Goal: Task Accomplishment & Management: Use online tool/utility

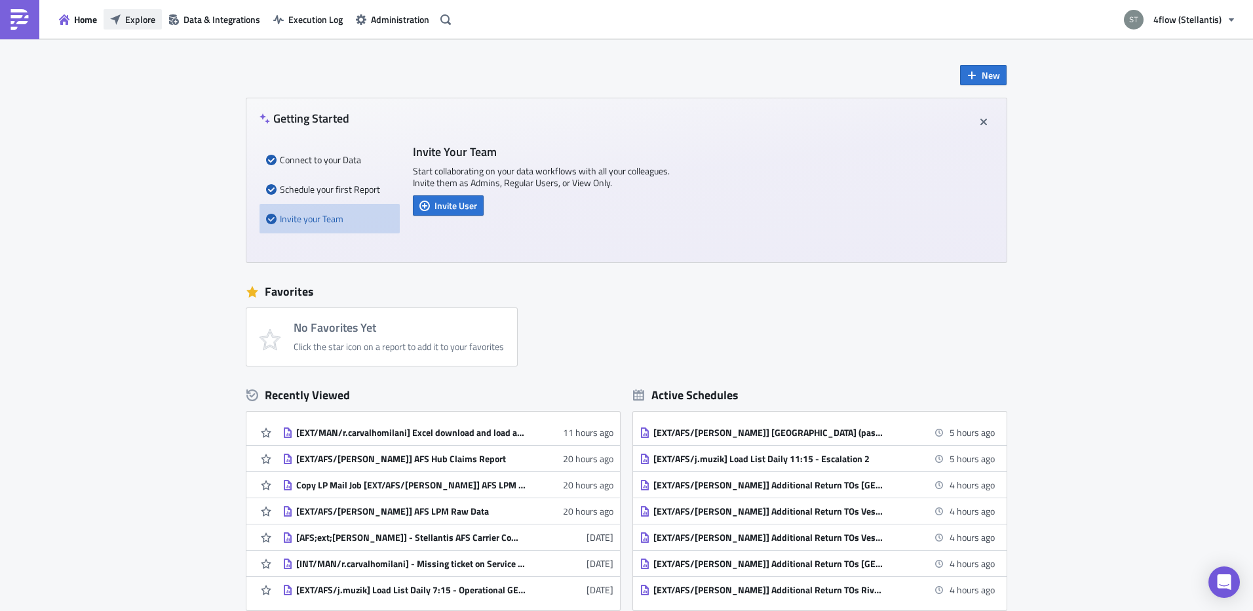
click at [134, 20] on span "Explore" at bounding box center [140, 19] width 30 height 14
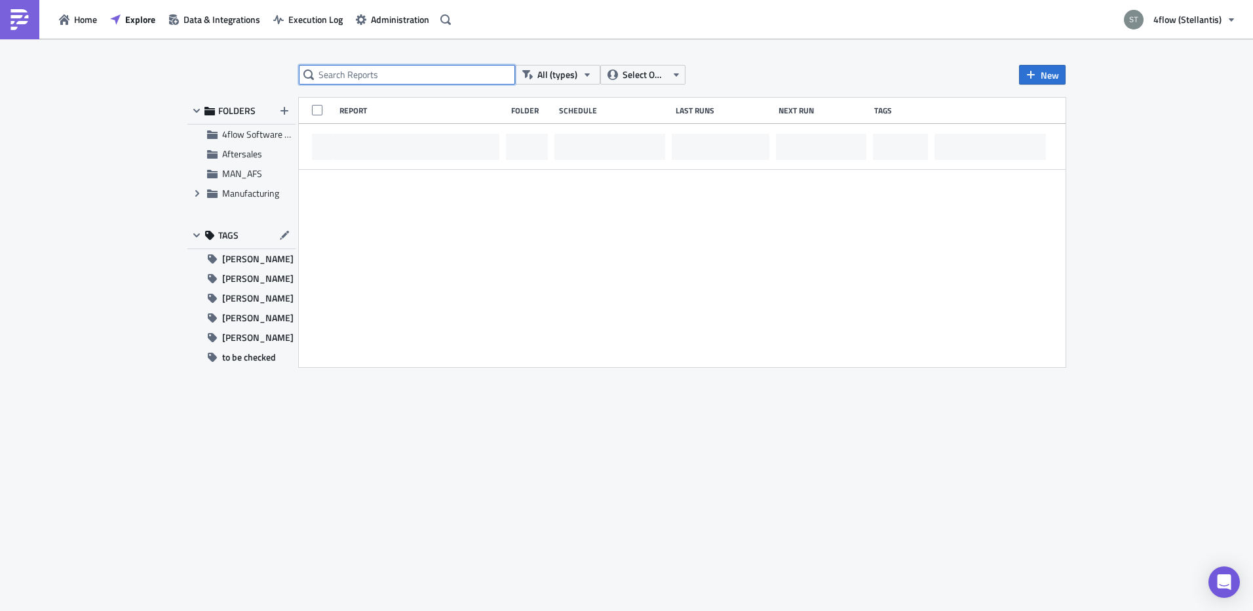
click at [365, 80] on input "text" at bounding box center [407, 75] width 216 height 20
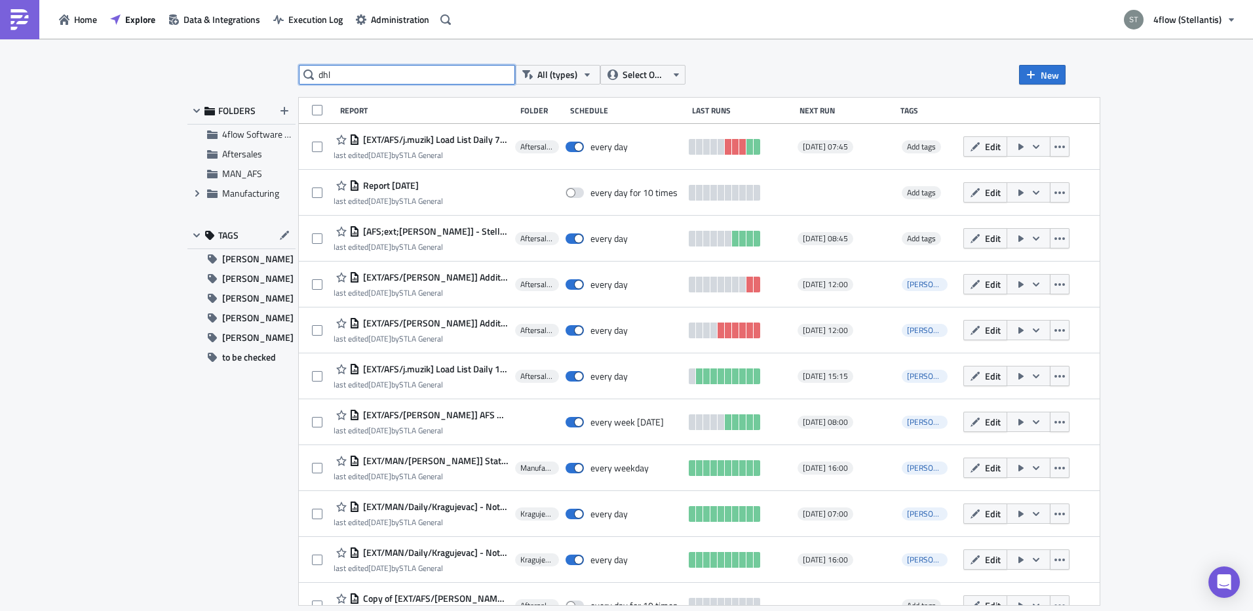
type input "dhl"
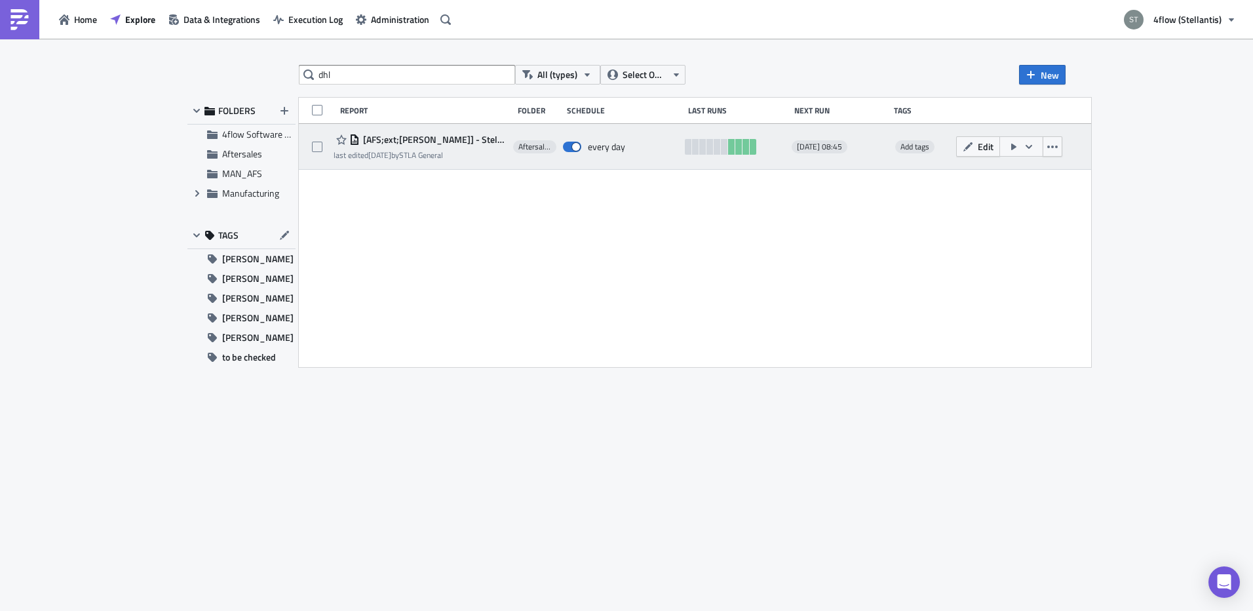
click at [452, 130] on div "[AFS;ext;[PERSON_NAME]] - Stellantis AFS Carrier Compliance Data DHL last edite…" at bounding box center [695, 147] width 792 height 46
click at [458, 137] on span "[AFS;ext;[PERSON_NAME]] - Stellantis AFS Carrier Compliance Data DHL" at bounding box center [433, 140] width 147 height 12
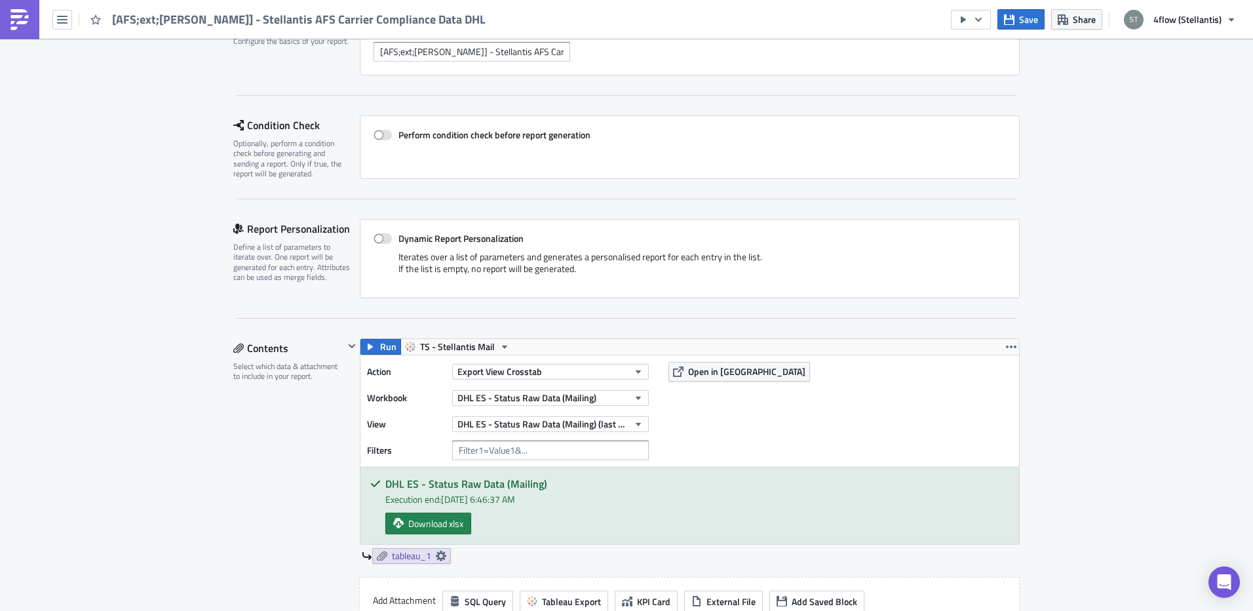
scroll to position [262, 0]
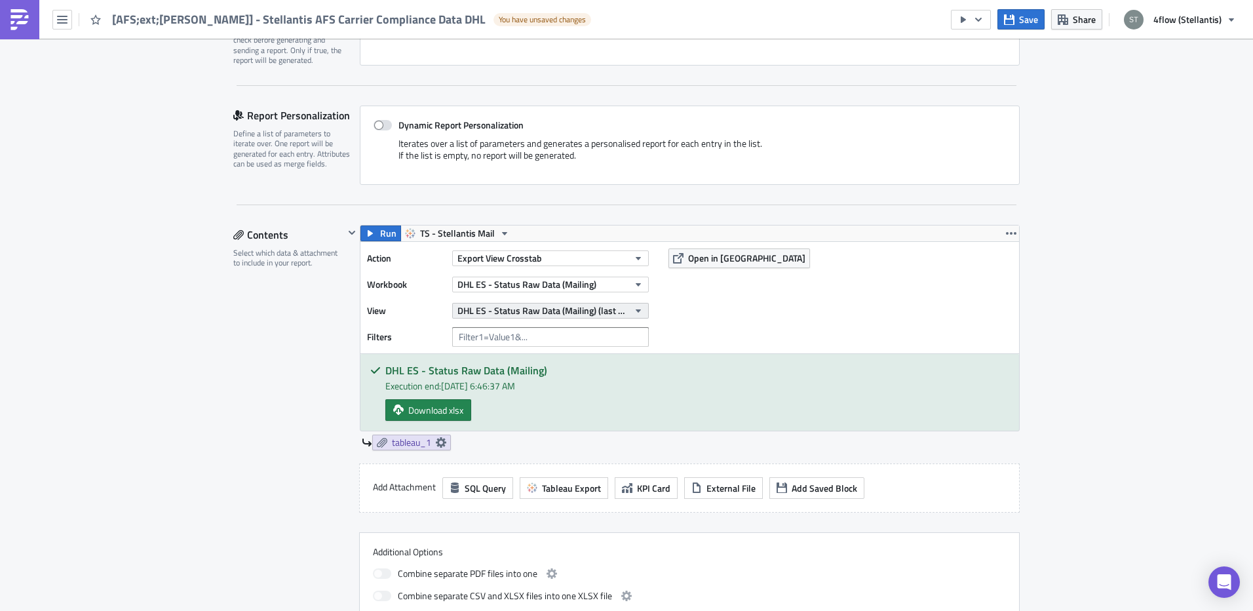
click at [514, 303] on span "DHL ES - Status Raw Data (Mailing) (last 3 days of pickup)" at bounding box center [542, 310] width 171 height 14
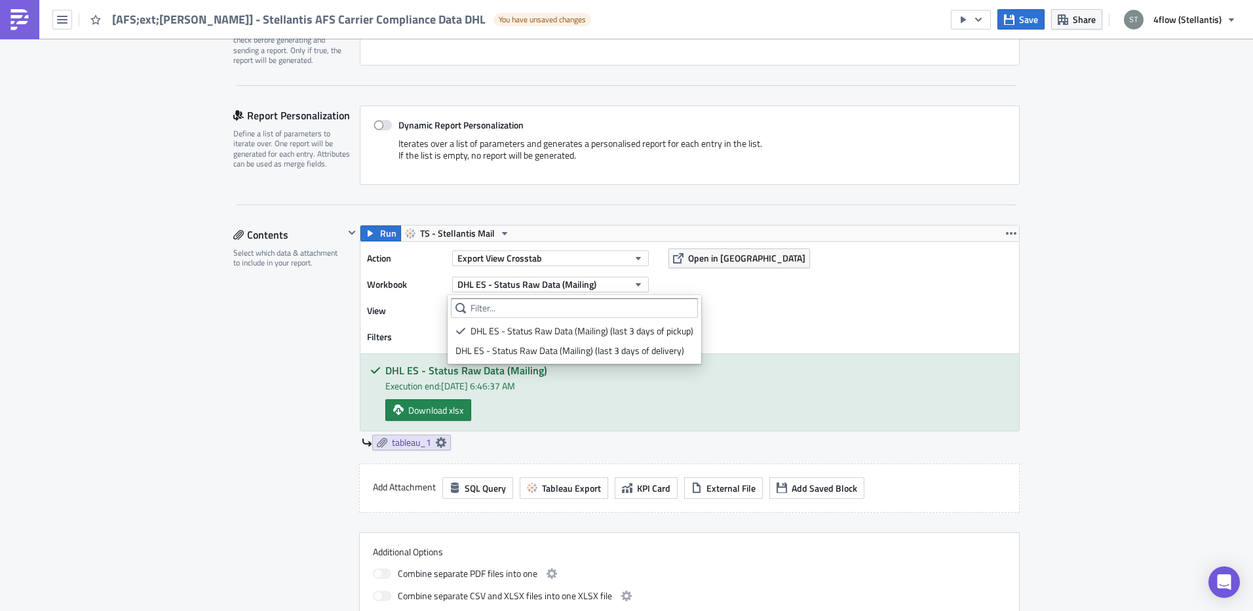
click at [526, 330] on div "DHL ES - Status Raw Data (Mailing) (last 3 days of pickup)" at bounding box center [582, 330] width 223 height 13
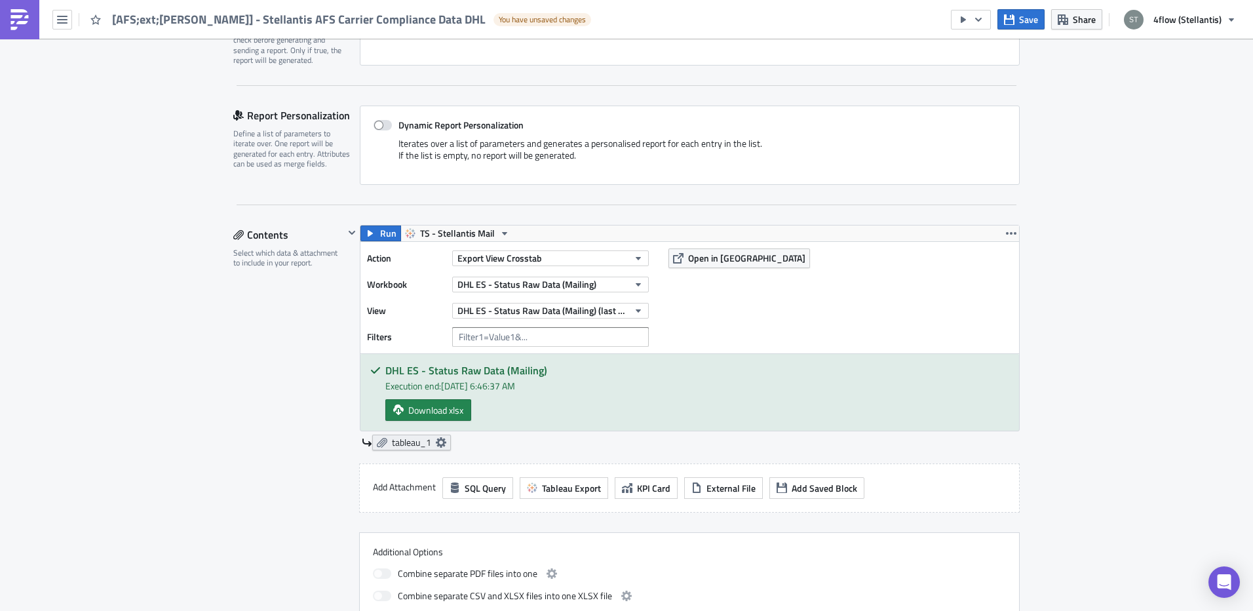
click at [443, 434] on link "tableau_1" at bounding box center [411, 442] width 79 height 16
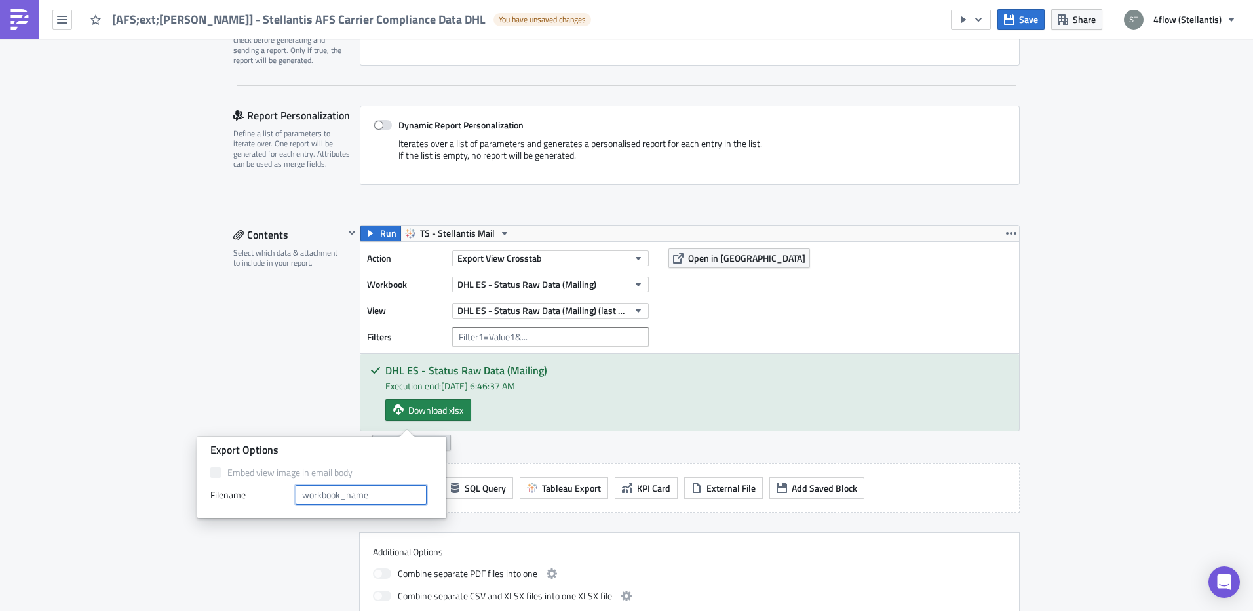
click at [391, 492] on input "text" at bounding box center [361, 495] width 131 height 20
type input "DHL ES Raw - last 3 days of PU"
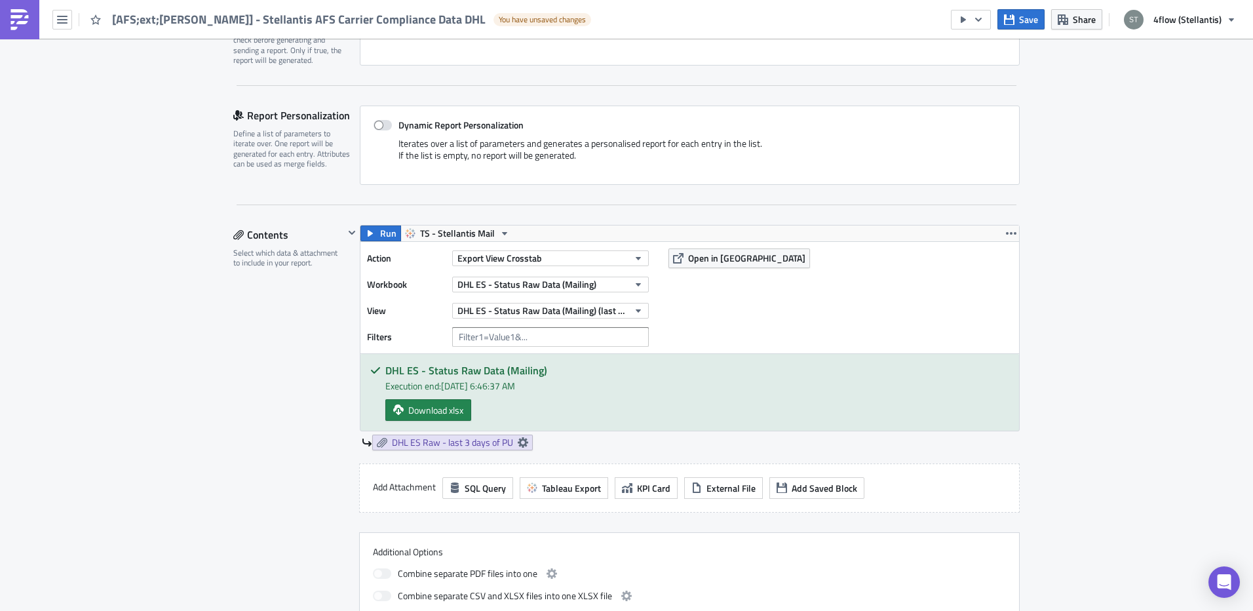
scroll to position [0, 0]
click at [237, 351] on div "Contents Select which data & attachment to include in your report." at bounding box center [288, 424] width 111 height 399
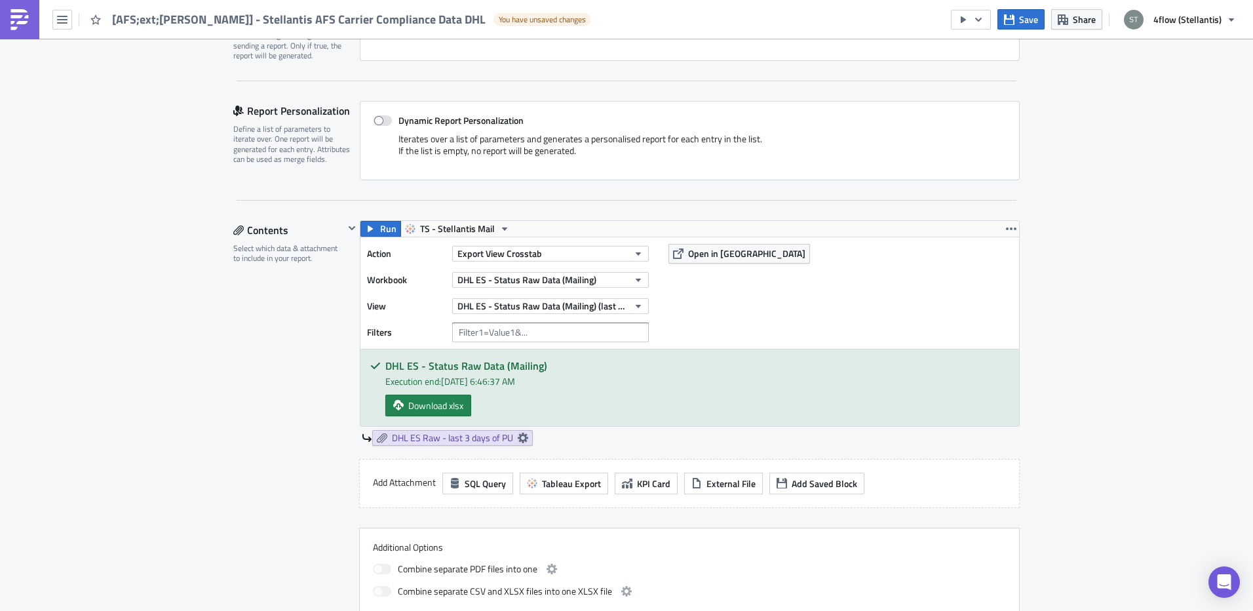
scroll to position [262, 0]
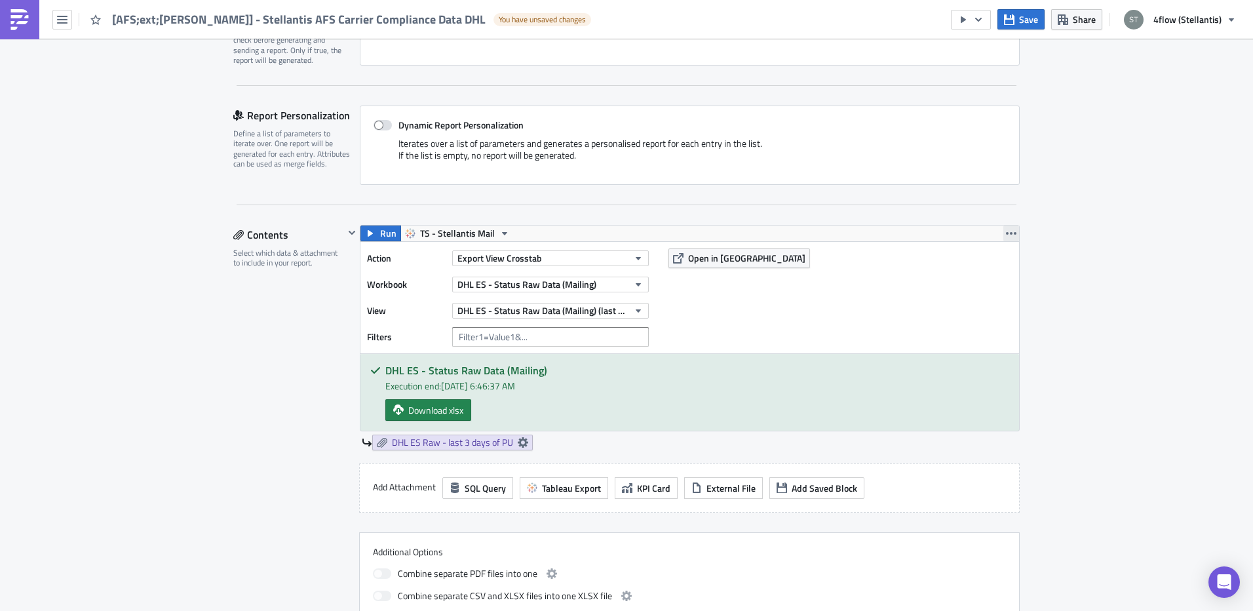
click at [1006, 232] on icon "button" at bounding box center [1011, 233] width 10 height 3
click at [994, 237] on div "Duplicate" at bounding box center [1013, 240] width 87 height 13
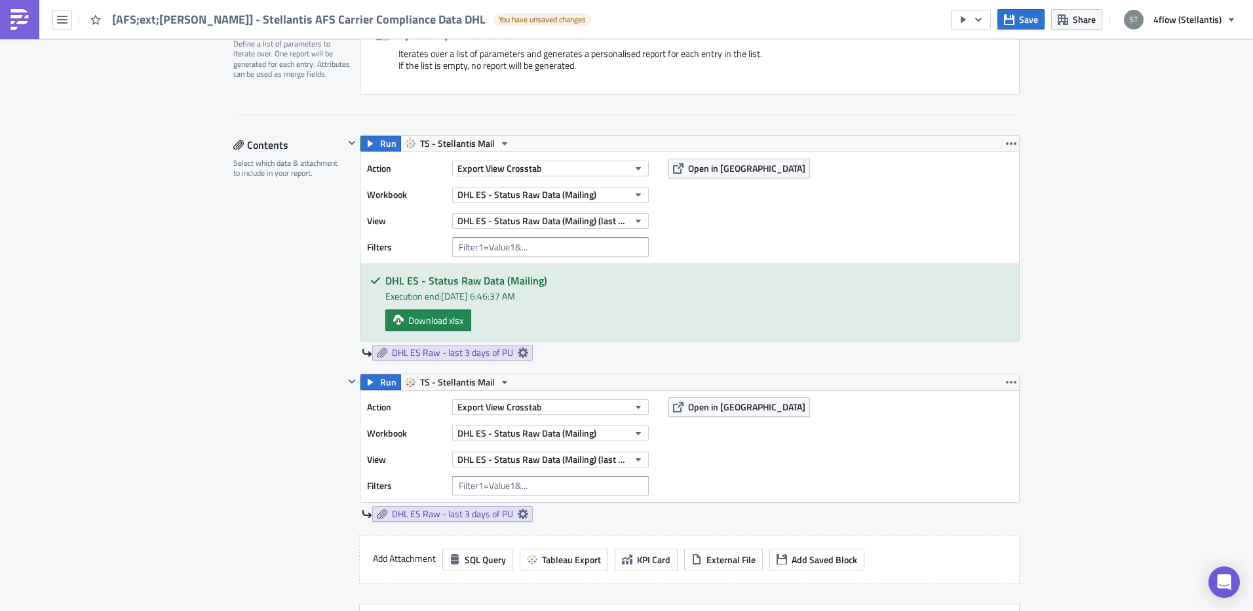
scroll to position [459, 0]
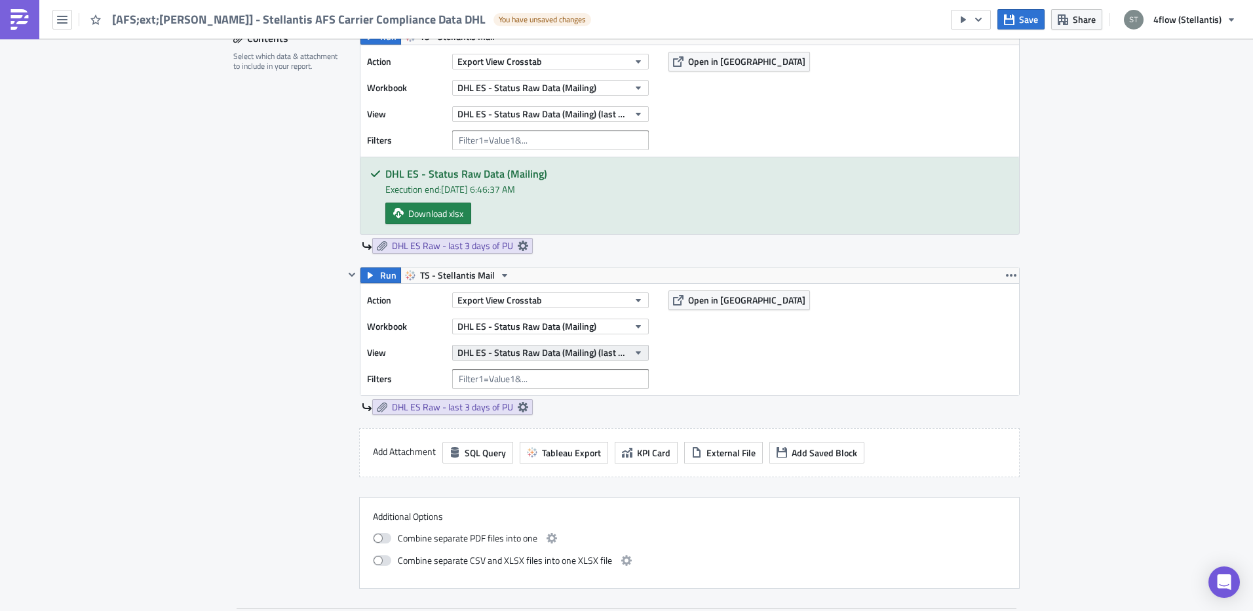
click at [606, 345] on span "DHL ES - Status Raw Data (Mailing) (last 3 days of pickup)" at bounding box center [542, 352] width 171 height 14
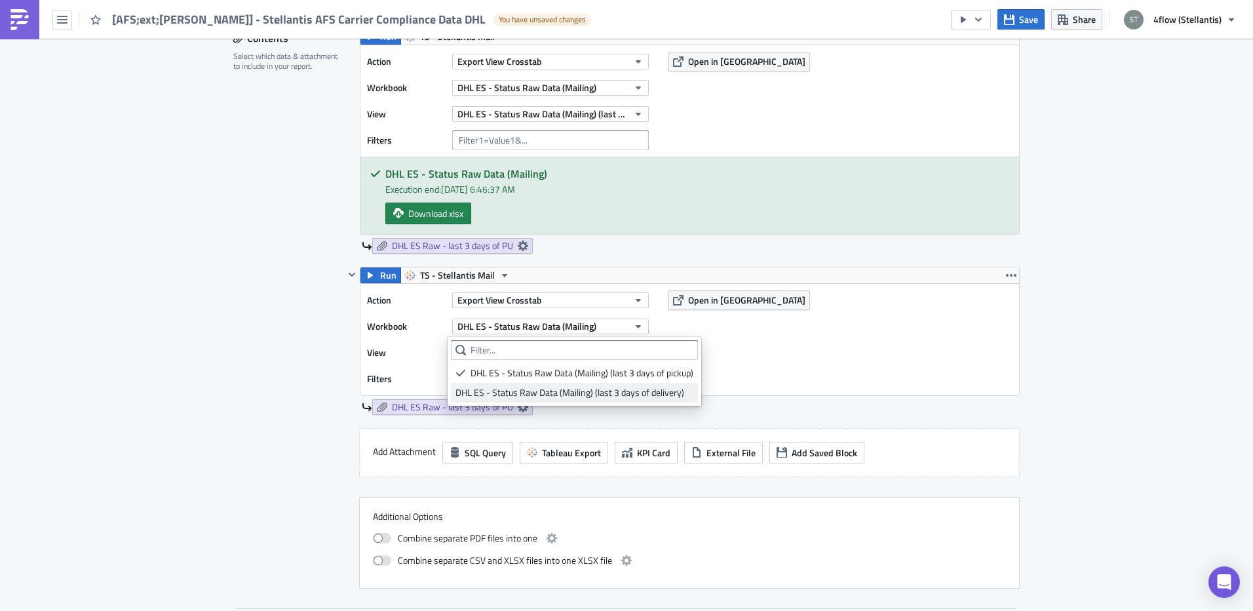
click at [574, 396] on div "DHL ES - Status Raw Data (Mailing) (last 3 days of delivery)" at bounding box center [574, 392] width 238 height 13
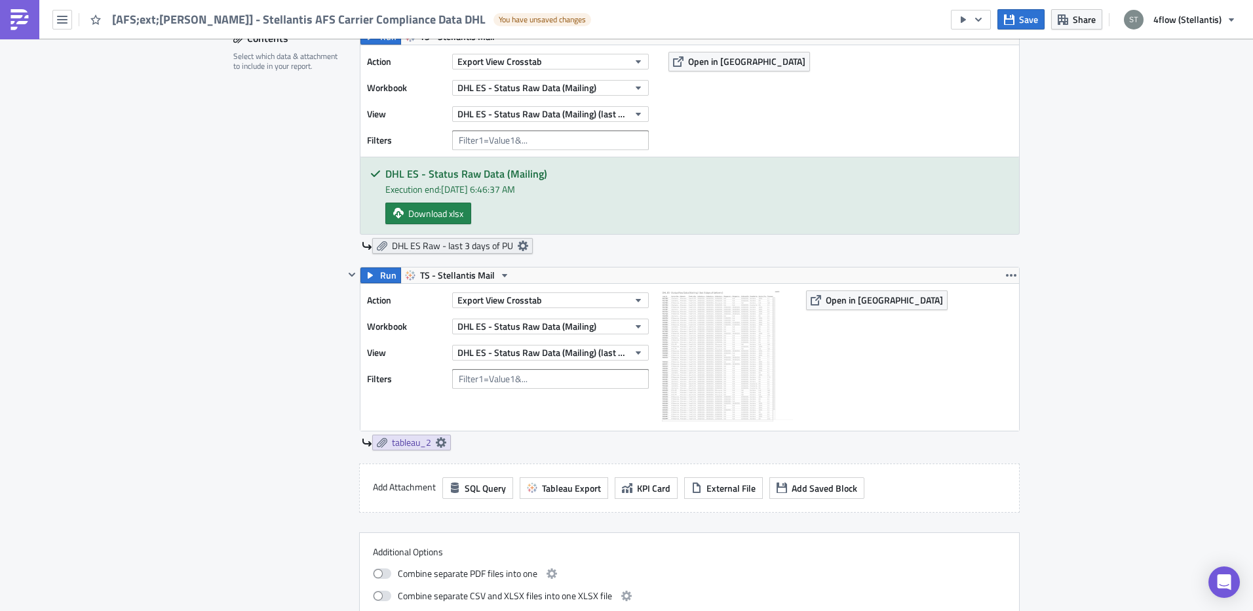
click at [518, 240] on icon at bounding box center [523, 245] width 10 height 10
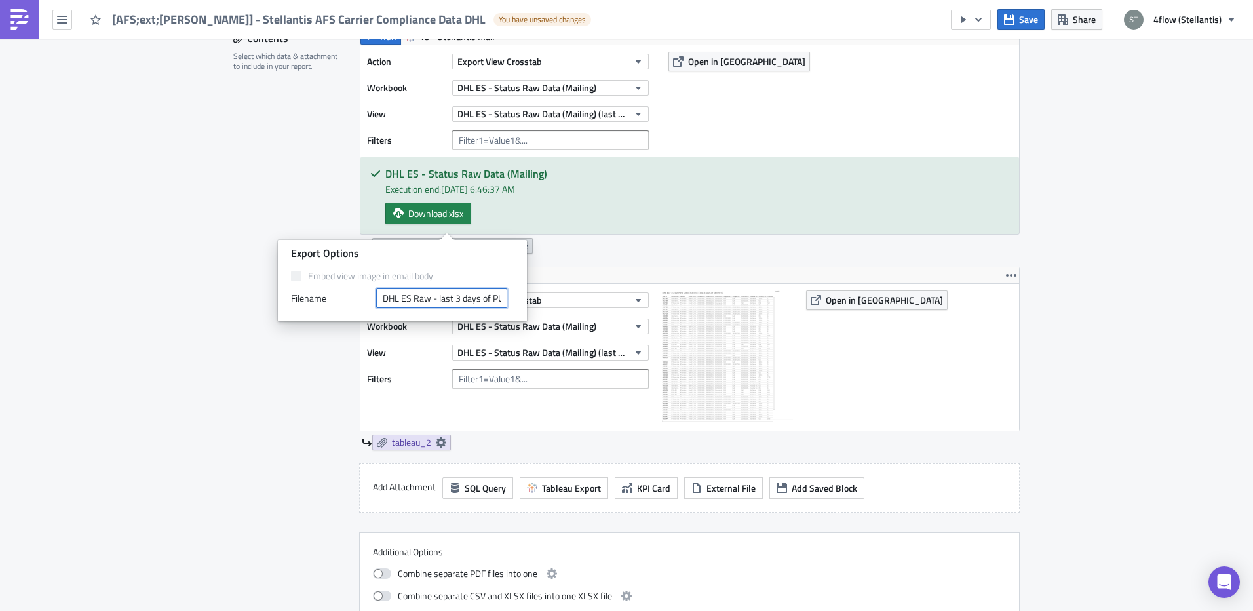
click at [436, 298] on input "DHL ES Raw - last 3 days of PU" at bounding box center [441, 298] width 131 height 20
click at [436, 297] on input "DHL ES Raw - last 3 days of PU" at bounding box center [441, 298] width 131 height 20
click at [197, 296] on div "Aftersales Execution Log Edit " [AFS;ext;[PERSON_NAME]] - Stellantis AFS Carrie…" at bounding box center [626, 540] width 1253 height 1920
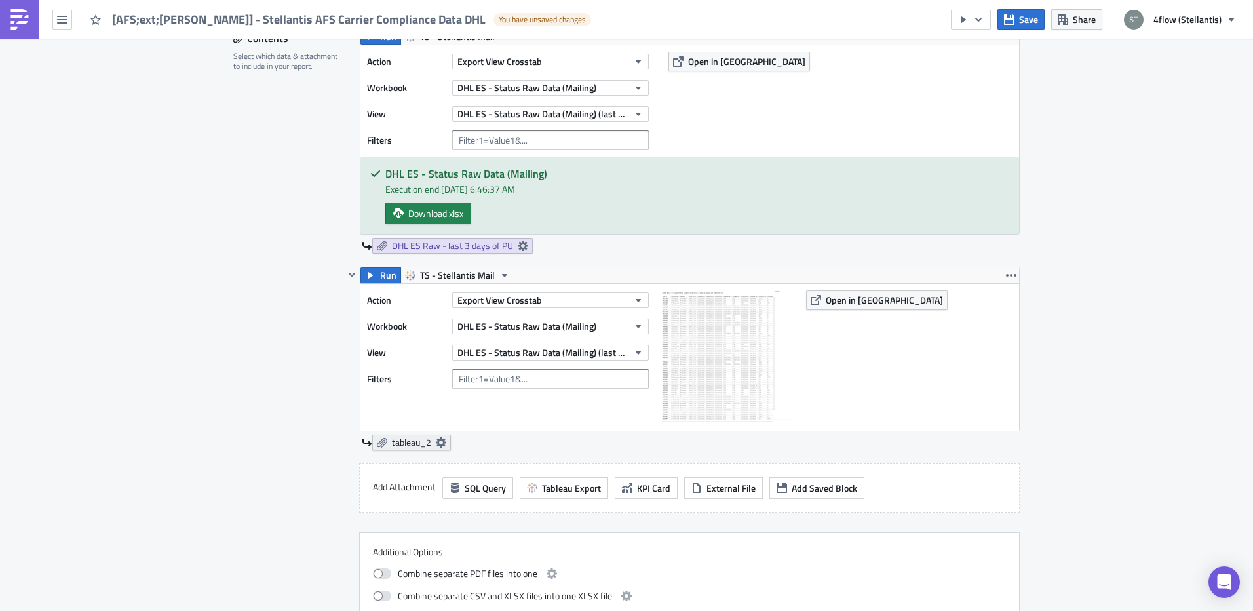
click at [439, 437] on icon at bounding box center [441, 442] width 10 height 10
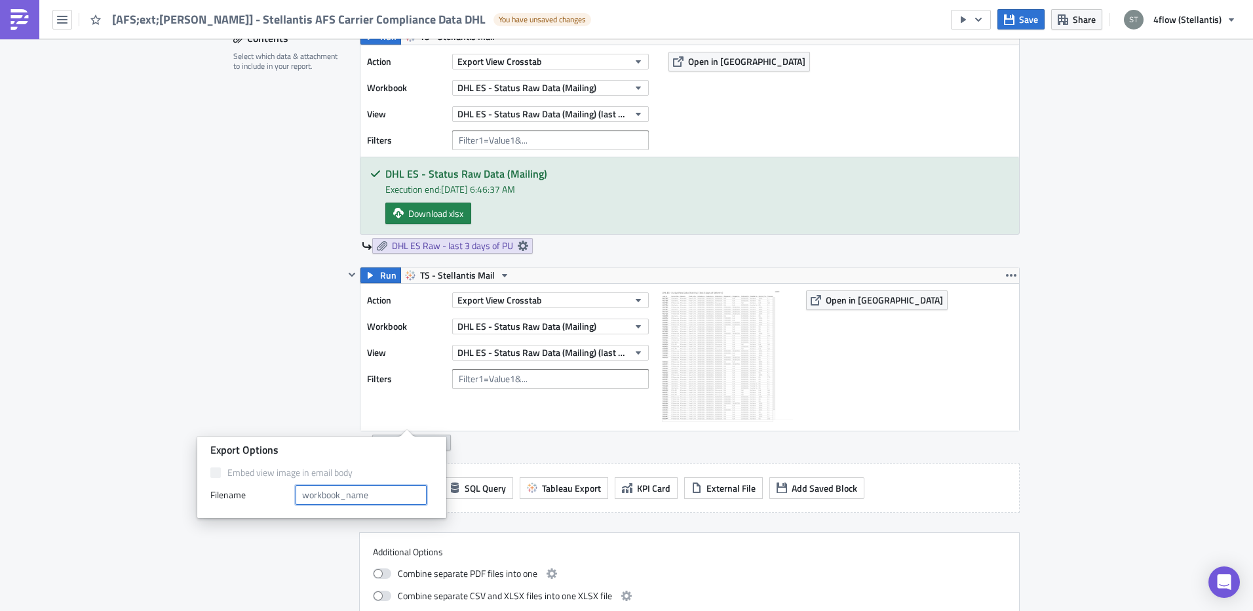
click at [416, 494] on input "text" at bounding box center [361, 495] width 131 height 20
paste input "DHL ES Raw - last 3 days of PU"
type input "DHL ES Raw - last 3 days of DEL"
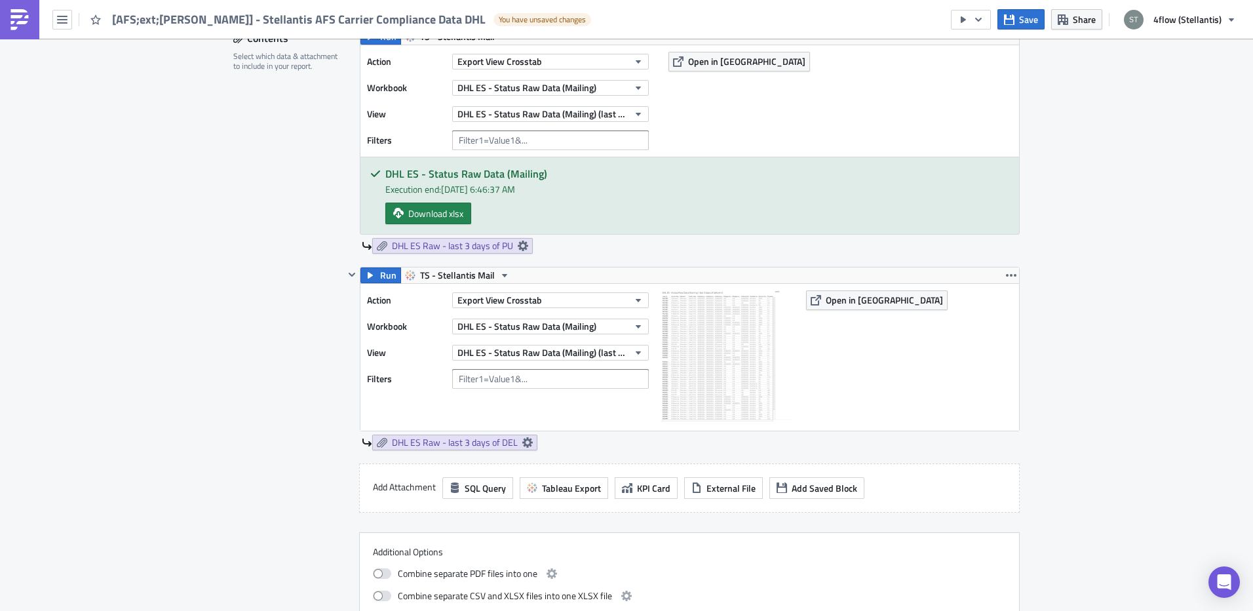
click at [259, 346] on div "Contents Select which data & attachment to include in your report." at bounding box center [288, 326] width 111 height 596
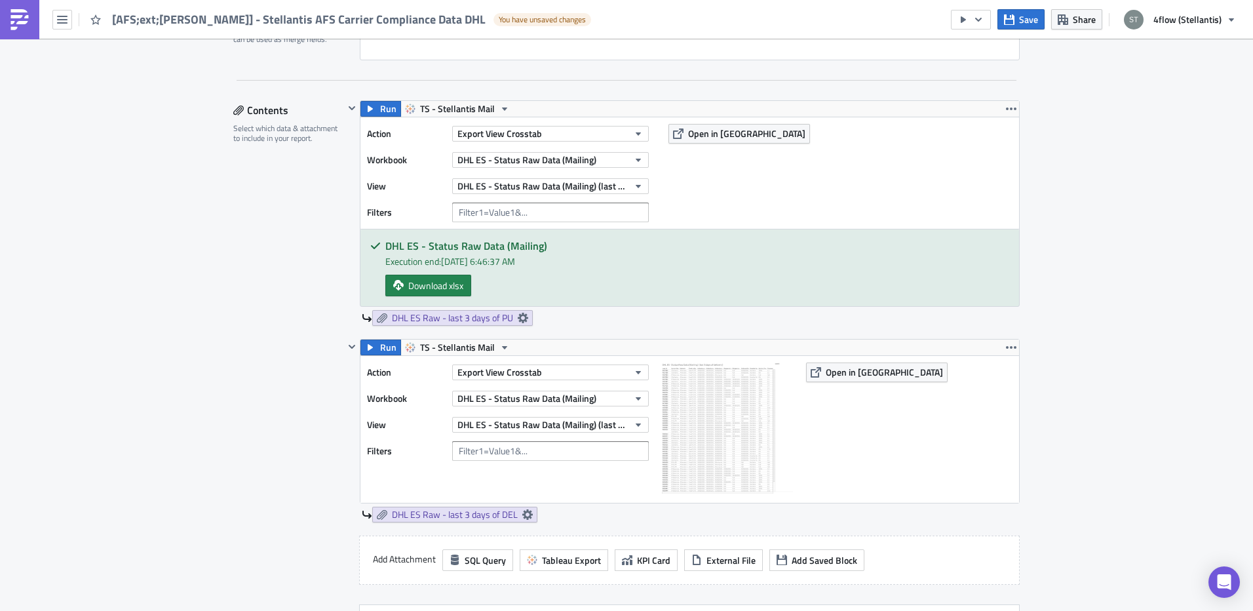
scroll to position [328, 0]
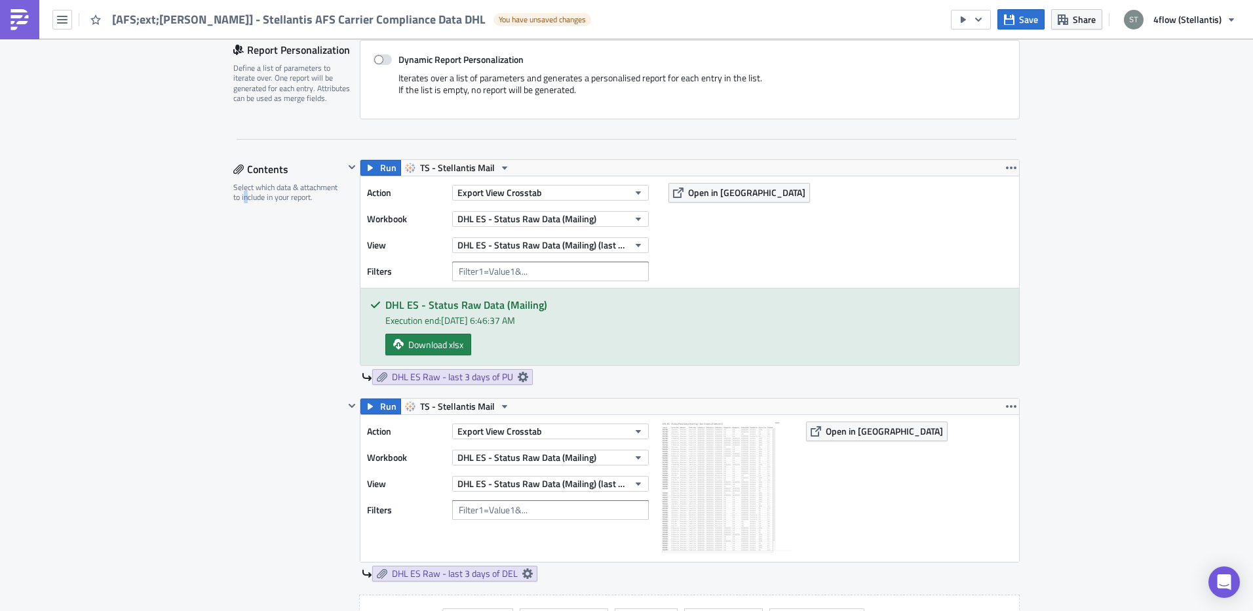
click at [240, 391] on div "Contents Select which data & attachment to include in your report." at bounding box center [288, 457] width 111 height 596
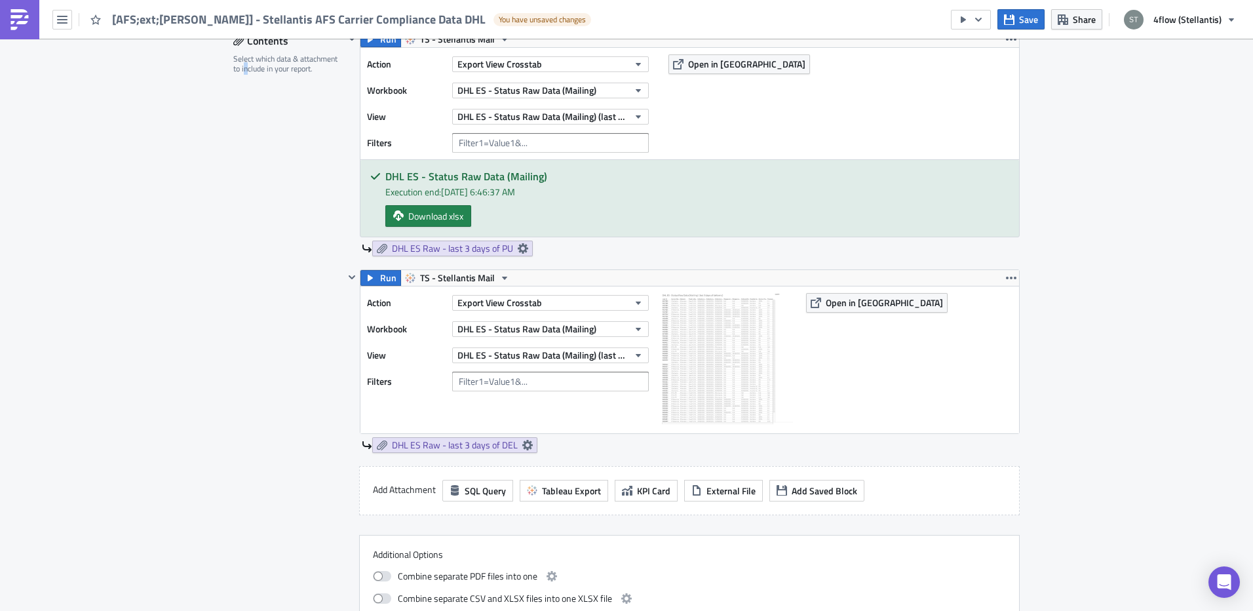
scroll to position [393, 0]
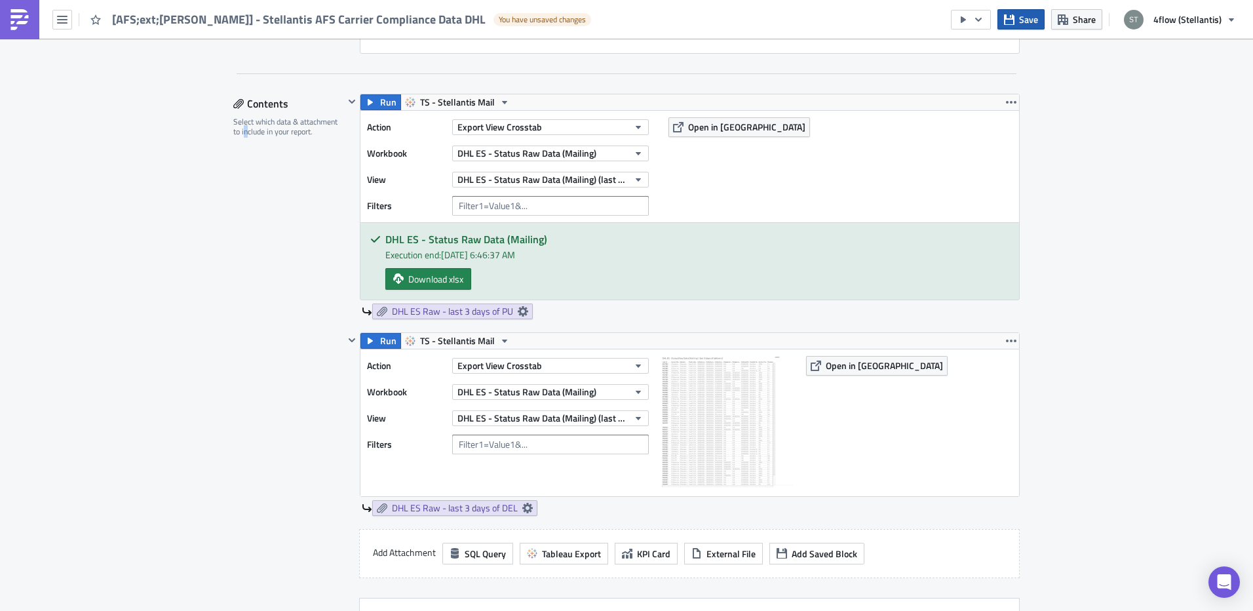
click at [1024, 21] on span "Save" at bounding box center [1028, 19] width 19 height 14
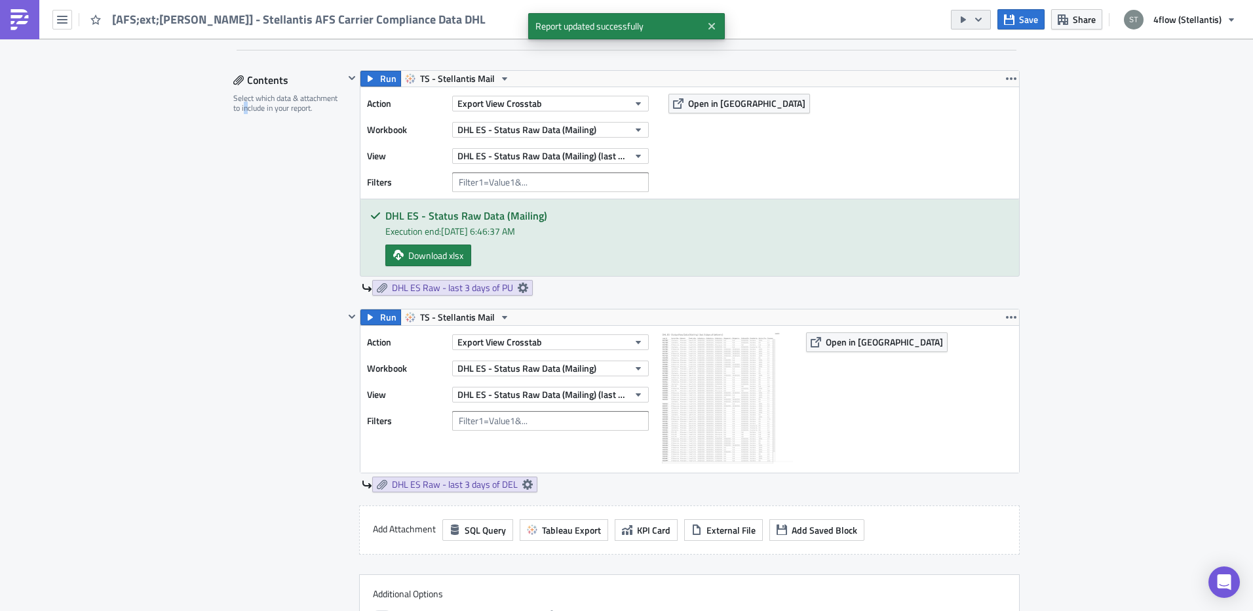
click at [989, 22] on button "button" at bounding box center [971, 20] width 40 height 20
click at [984, 73] on div "Run Report" at bounding box center [1012, 72] width 102 height 13
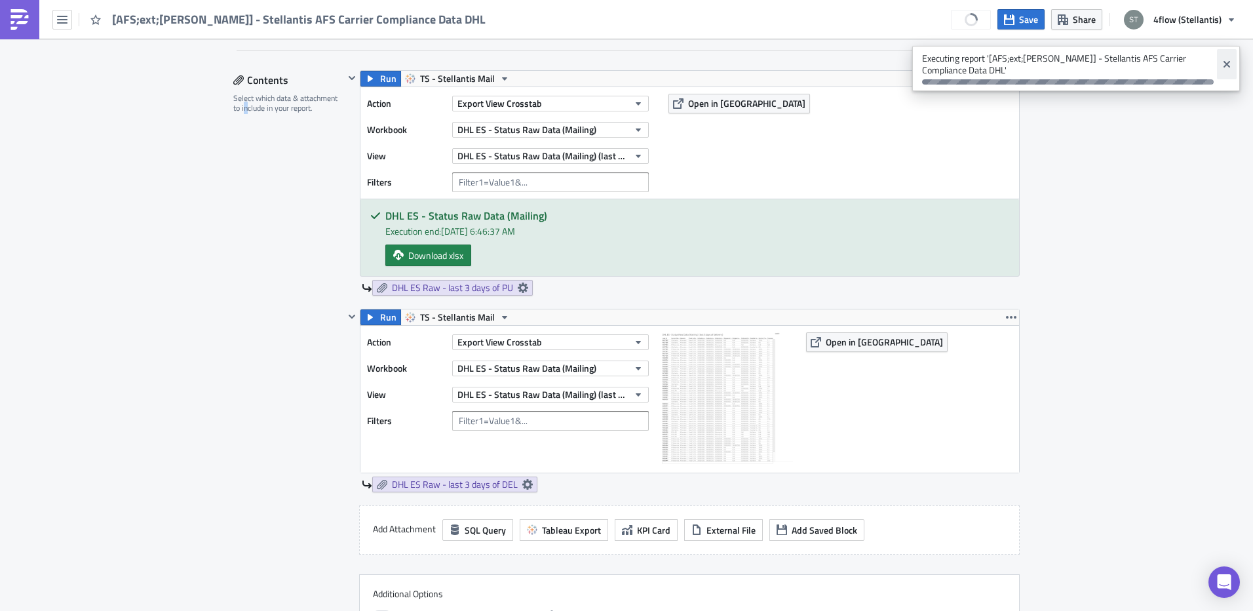
click at [1232, 63] on button "Close" at bounding box center [1227, 64] width 20 height 30
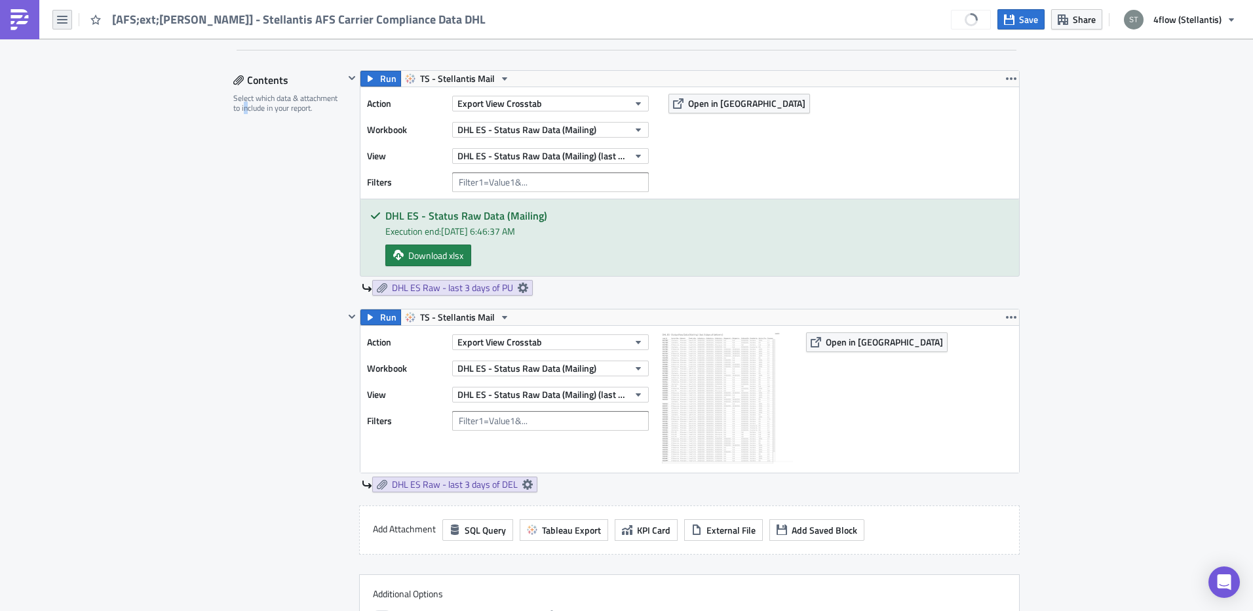
click at [70, 24] on button "button" at bounding box center [62, 20] width 20 height 20
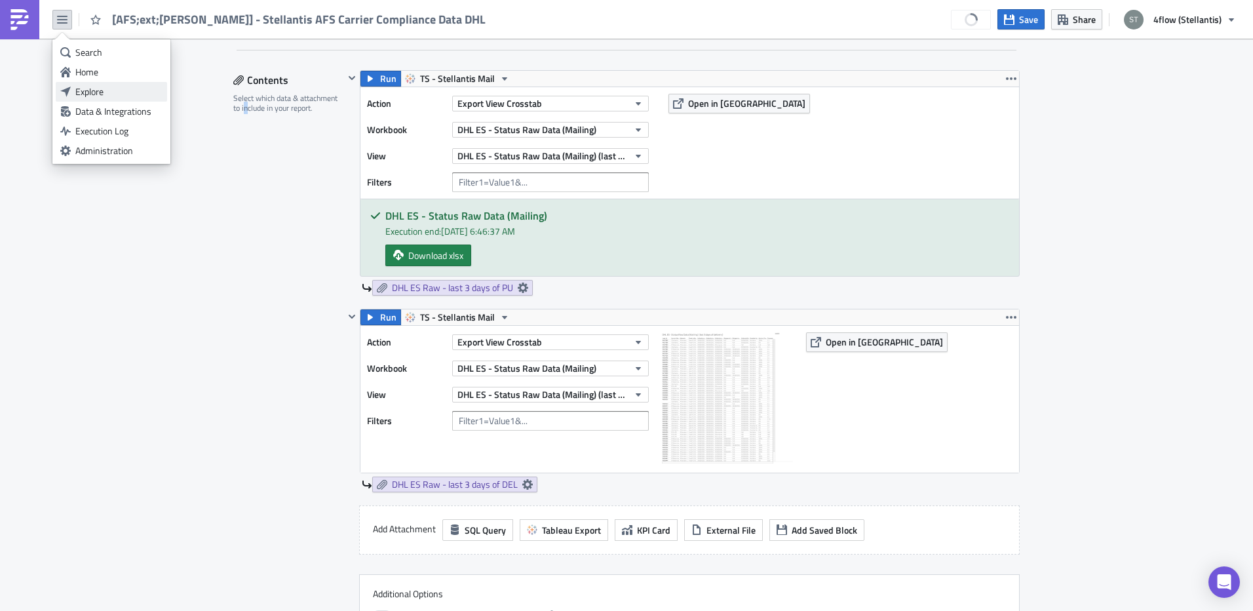
click at [96, 88] on div "Explore" at bounding box center [118, 91] width 87 height 13
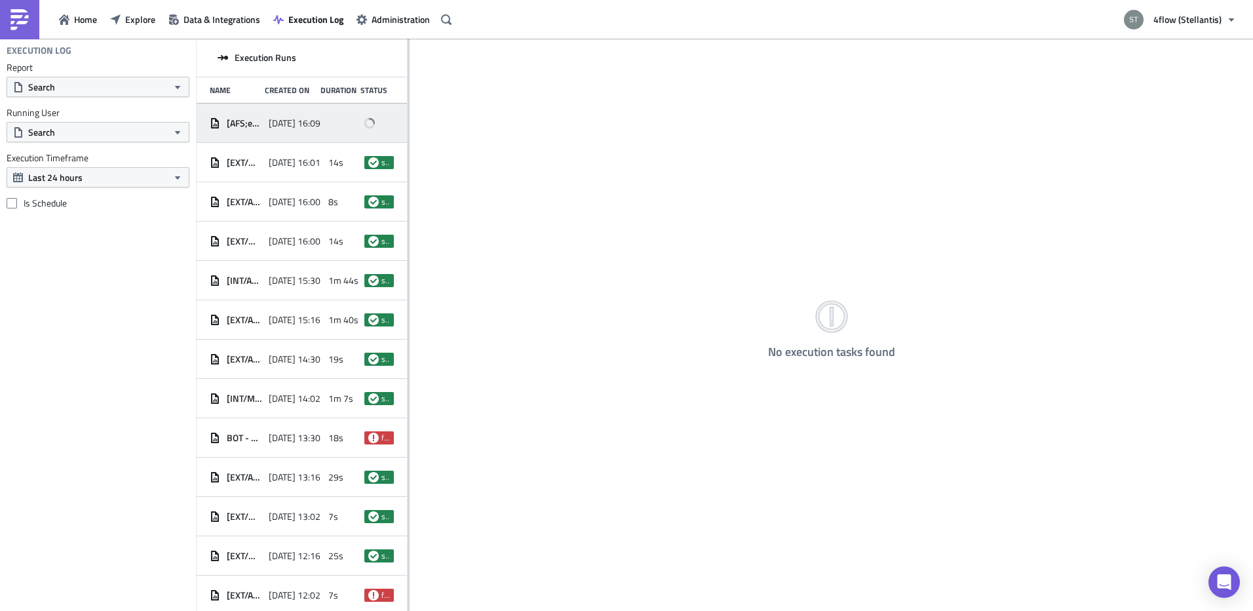
click at [313, 116] on div "2025-09-03 16:09" at bounding box center [295, 123] width 52 height 24
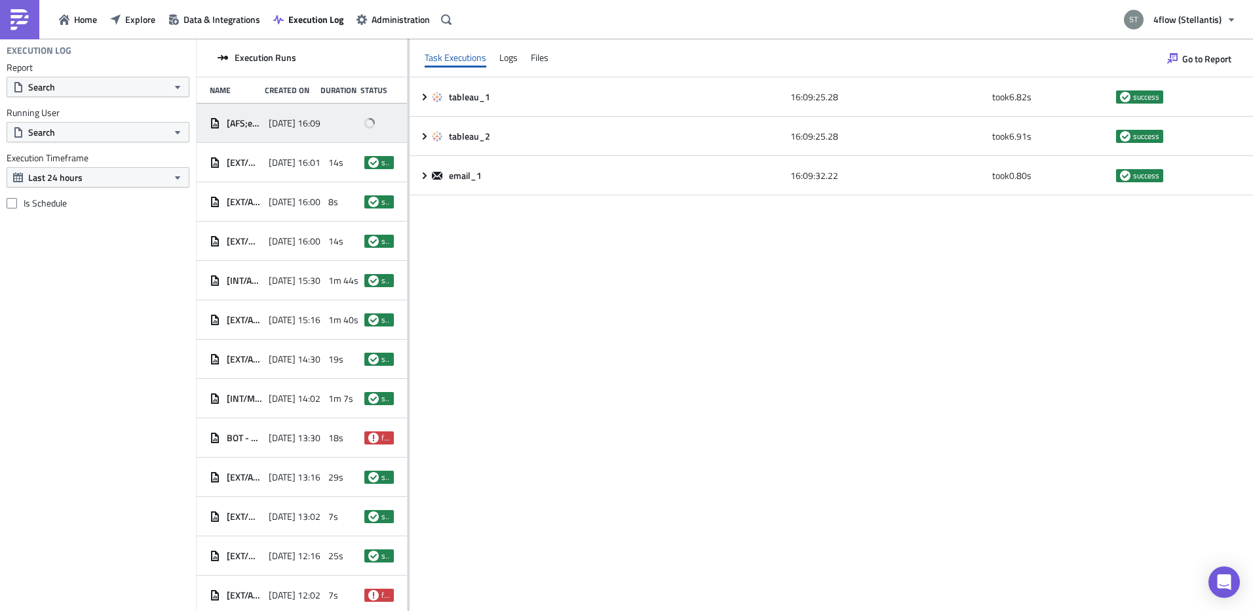
click at [566, 356] on div "tableau_1 16:09:25.28 took 6.82 s success tableau_2 16:09:25.28 took 6.91 s suc…" at bounding box center [831, 343] width 843 height 533
click at [703, 409] on div "tableau_1 16:09:25.28 took 6.82 s success tableau_2 16:09:25.28 took 6.91 s suc…" at bounding box center [831, 343] width 843 height 533
click at [85, 21] on span "Home" at bounding box center [85, 19] width 23 height 14
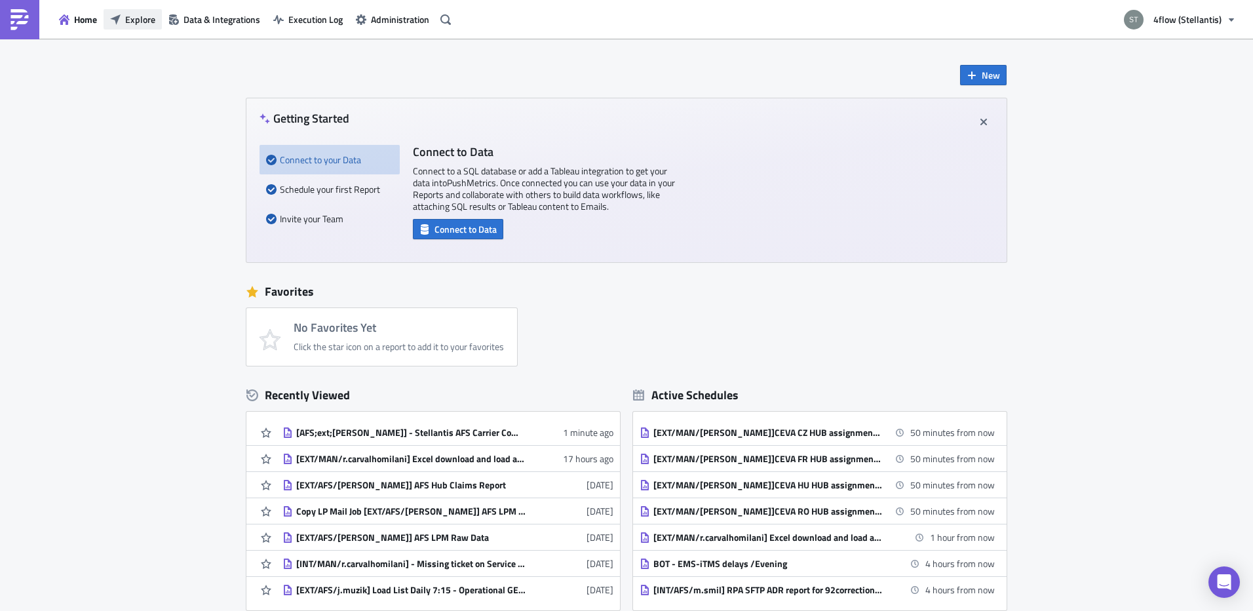
click at [126, 29] on button "Explore" at bounding box center [133, 19] width 58 height 20
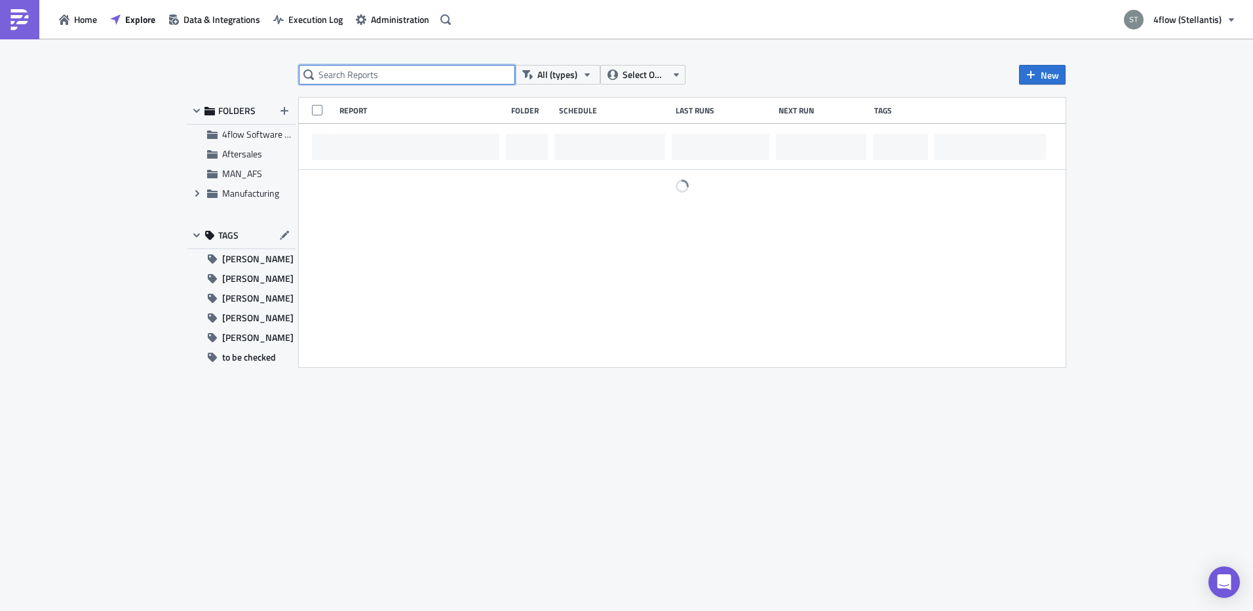
click at [374, 74] on input "text" at bounding box center [407, 75] width 216 height 20
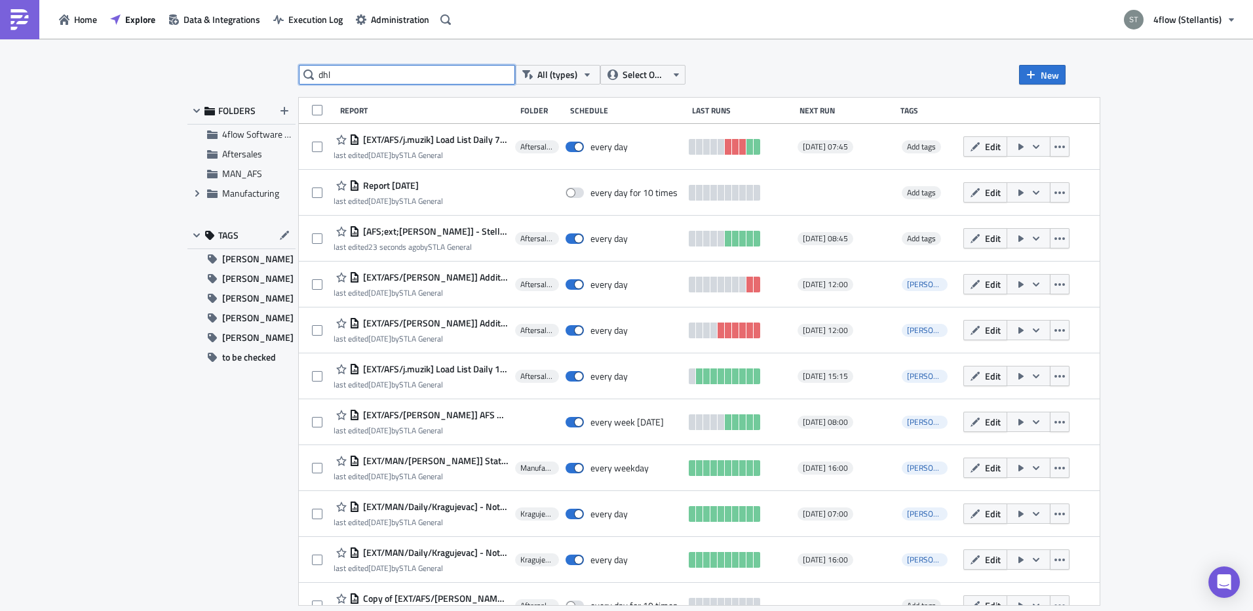
type input "dhl"
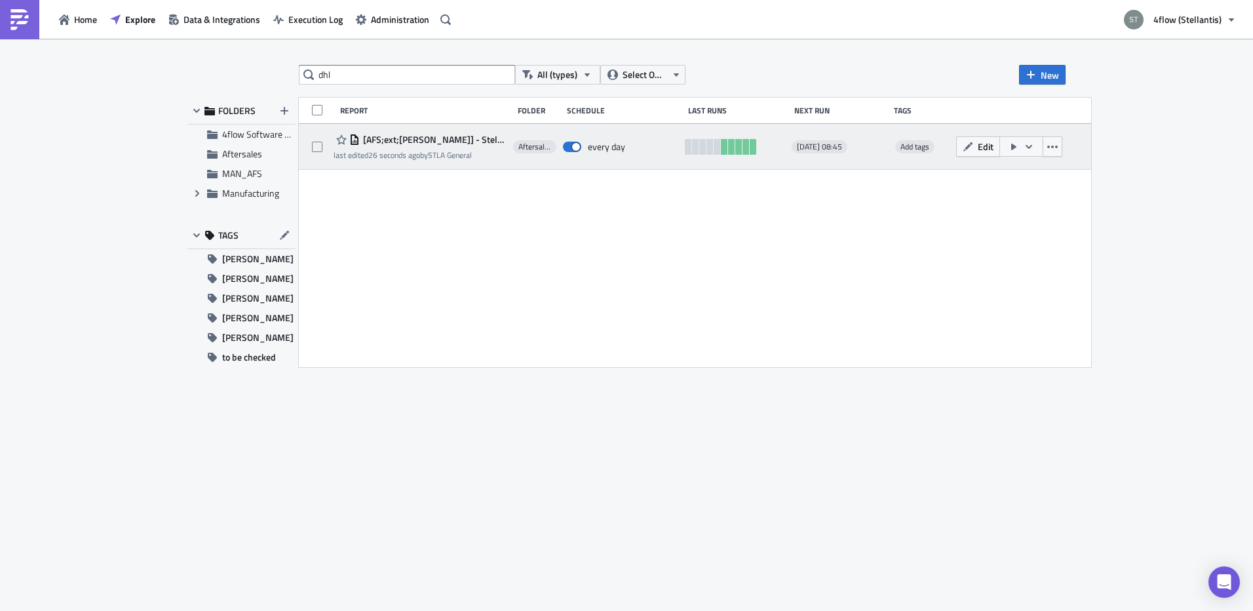
click at [448, 129] on div "[AFS;ext;t.bilek] - Stellantis AFS Carrier Compliance Data DHL last edited 26 s…" at bounding box center [695, 147] width 792 height 46
click at [448, 142] on span "[AFS;ext;[PERSON_NAME]] - Stellantis AFS Carrier Compliance Data DHL" at bounding box center [433, 140] width 147 height 12
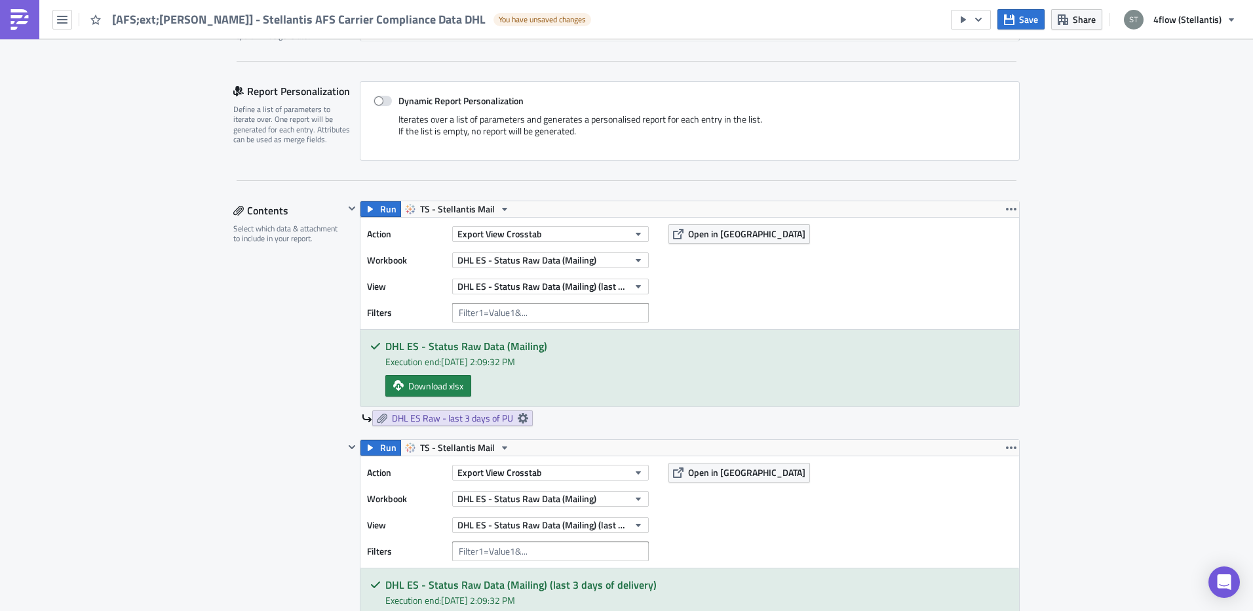
scroll to position [393, 0]
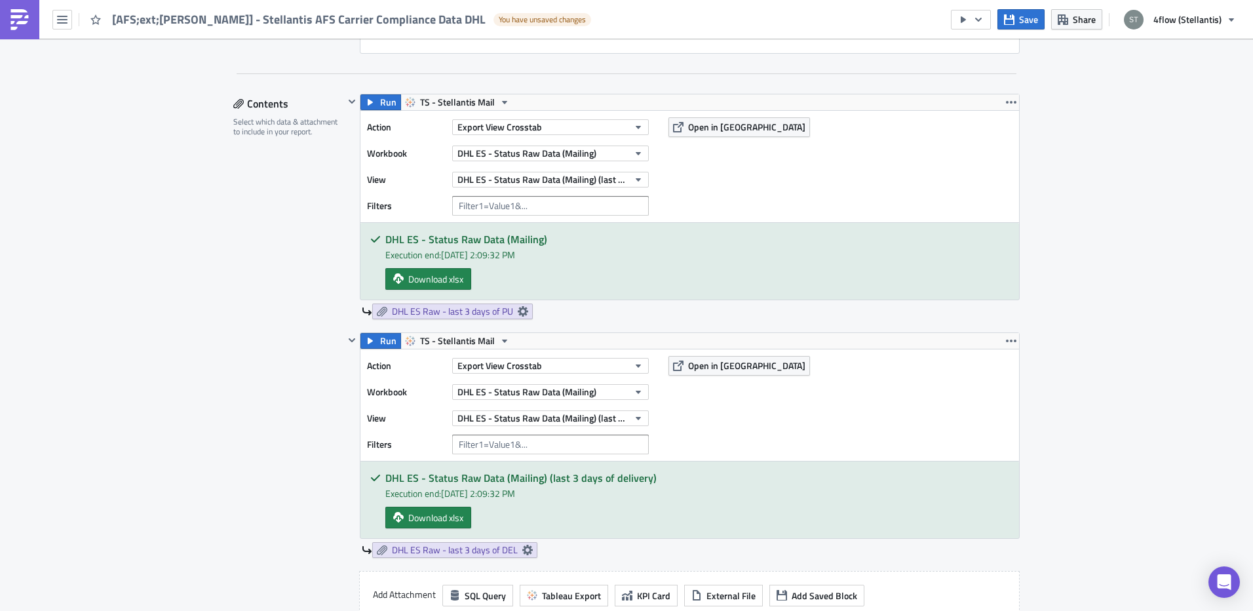
click at [1034, 23] on span "Save" at bounding box center [1028, 19] width 19 height 14
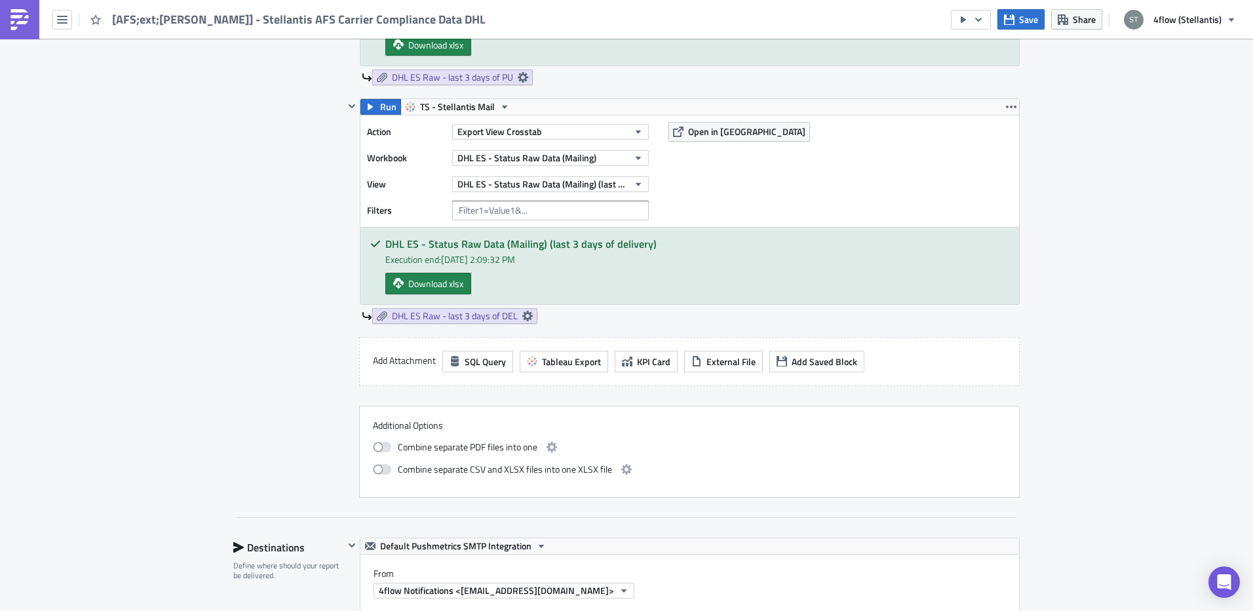
scroll to position [852, 0]
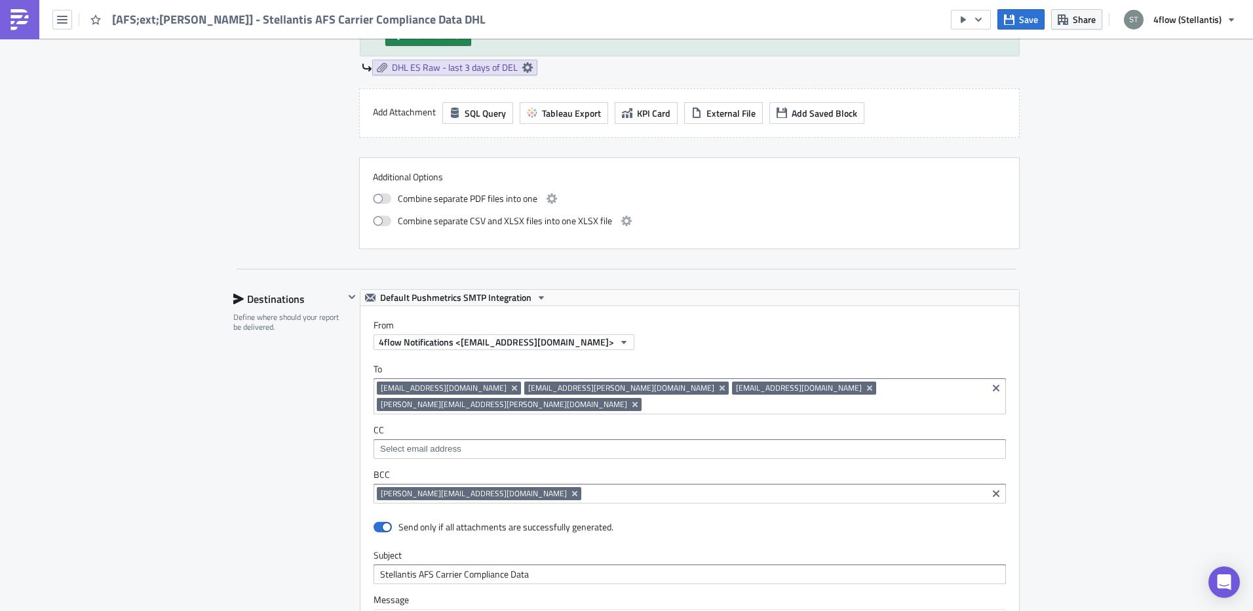
click at [736, 390] on span "[EMAIL_ADDRESS][DOMAIN_NAME]" at bounding box center [799, 388] width 126 height 10
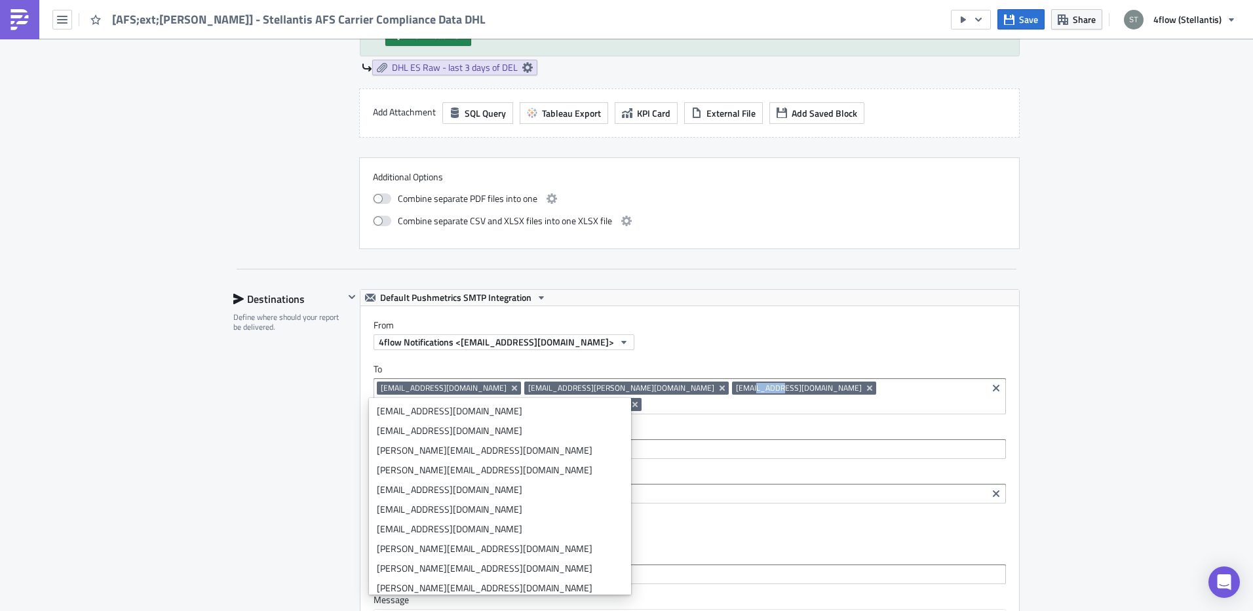
click at [736, 390] on span "[EMAIL_ADDRESS][DOMAIN_NAME]" at bounding box center [799, 388] width 126 height 10
click at [736, 387] on span "[EMAIL_ADDRESS][DOMAIN_NAME]" at bounding box center [799, 388] width 126 height 10
click at [732, 389] on span "[EMAIL_ADDRESS][DOMAIN_NAME]" at bounding box center [804, 387] width 144 height 13
click at [736, 386] on span "[EMAIL_ADDRESS][DOMAIN_NAME]" at bounding box center [799, 388] width 126 height 10
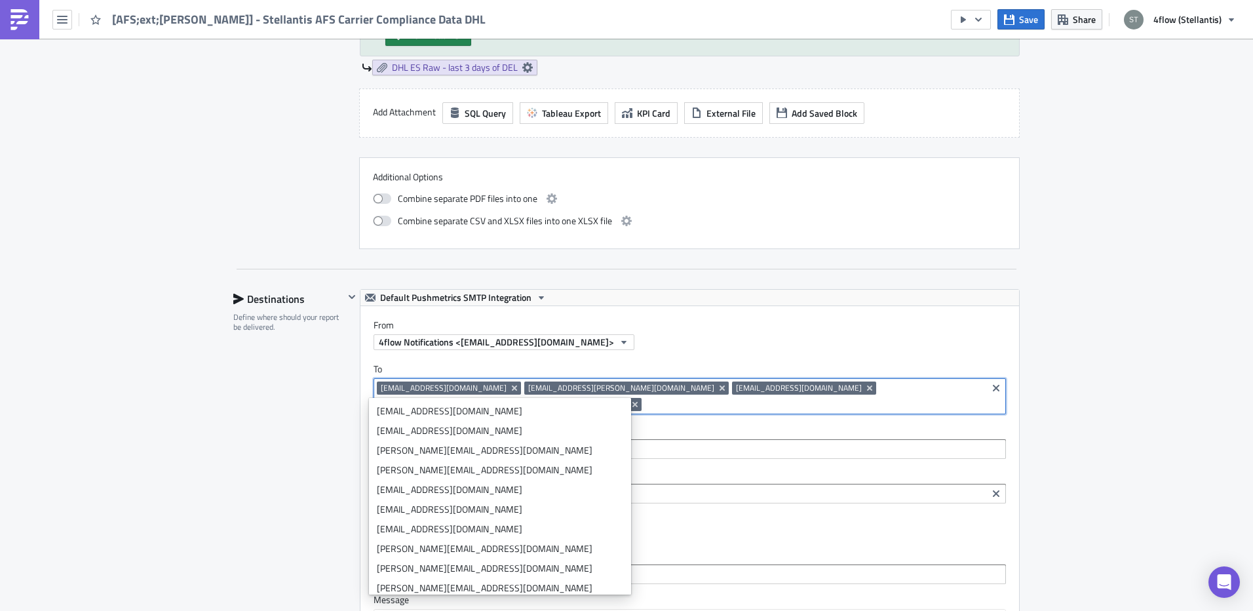
click at [736, 386] on span "[EMAIL_ADDRESS][DOMAIN_NAME]" at bounding box center [799, 388] width 126 height 10
click at [864, 391] on icon "Remove Tag" at bounding box center [869, 388] width 10 height 10
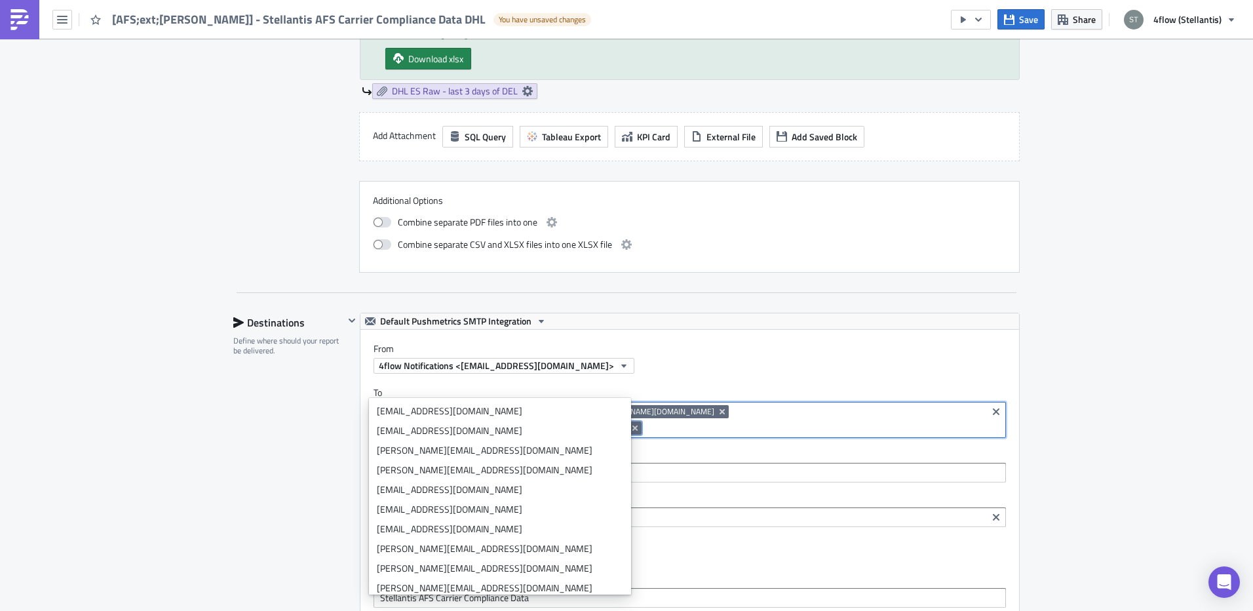
click at [701, 421] on input at bounding box center [814, 427] width 339 height 13
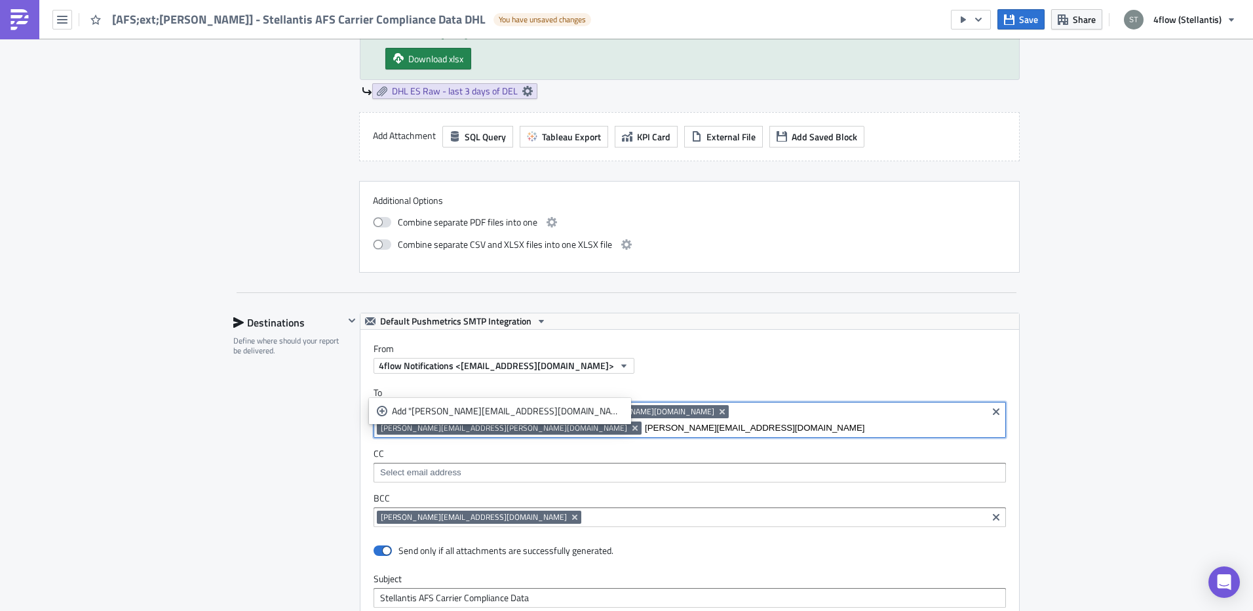
type input "ruben.gavela@dhl.com"
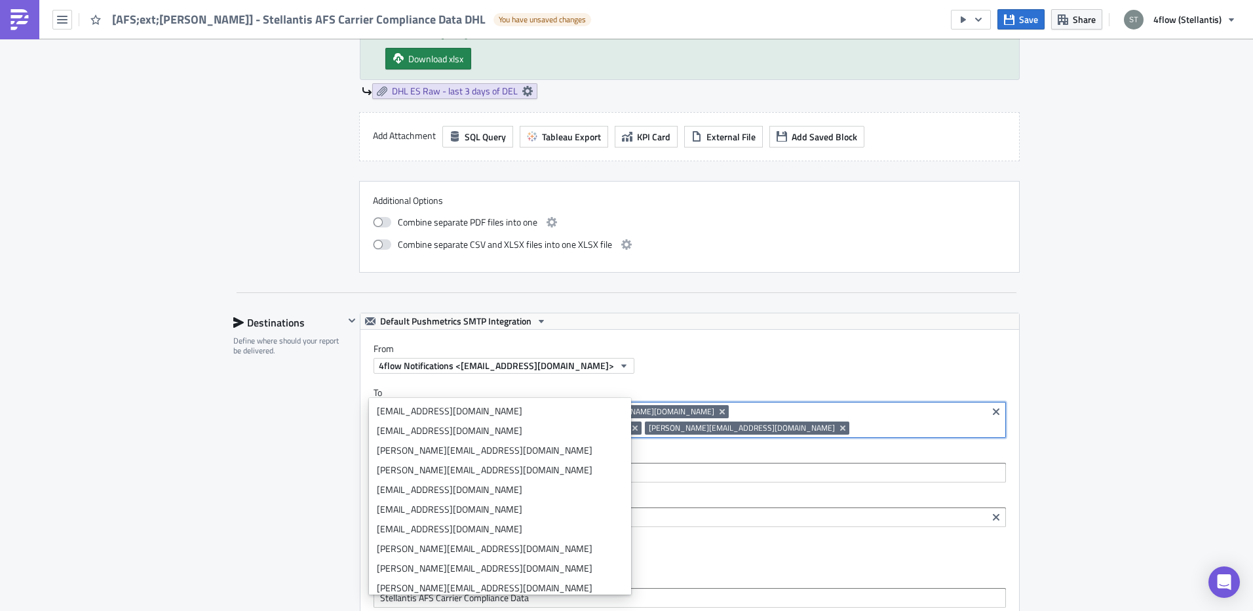
click at [1193, 371] on div "Aftersales Execution Log Edit " [AFS;ext;[PERSON_NAME]] - Stellantis AFS Carrie…" at bounding box center [626, 201] width 1253 height 2028
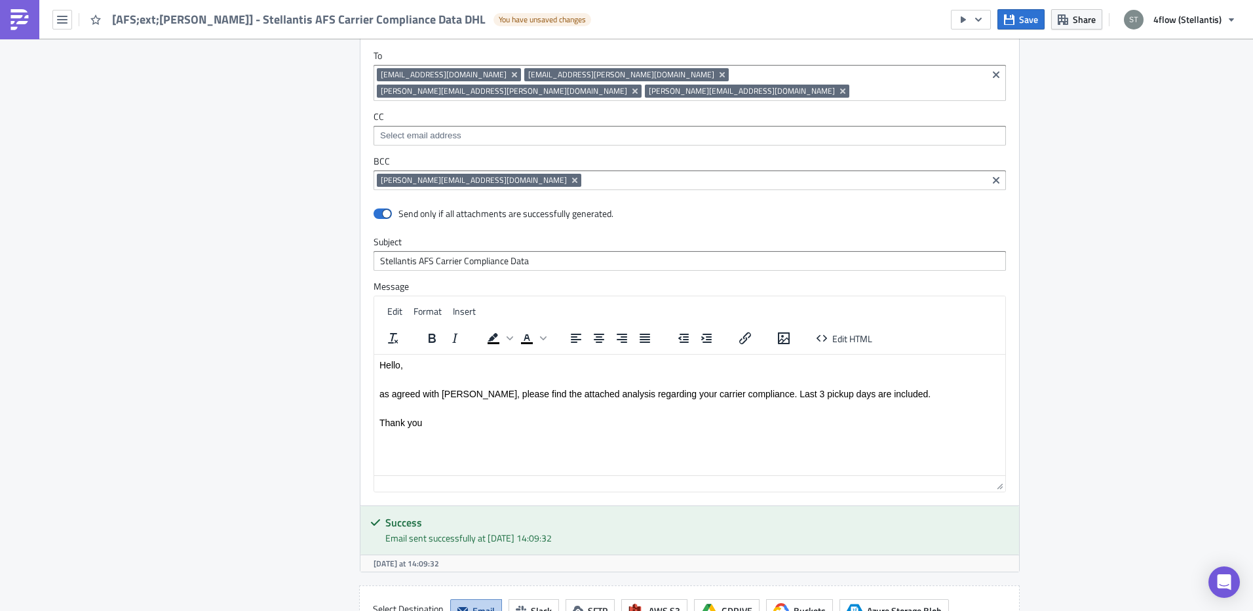
scroll to position [1414, 0]
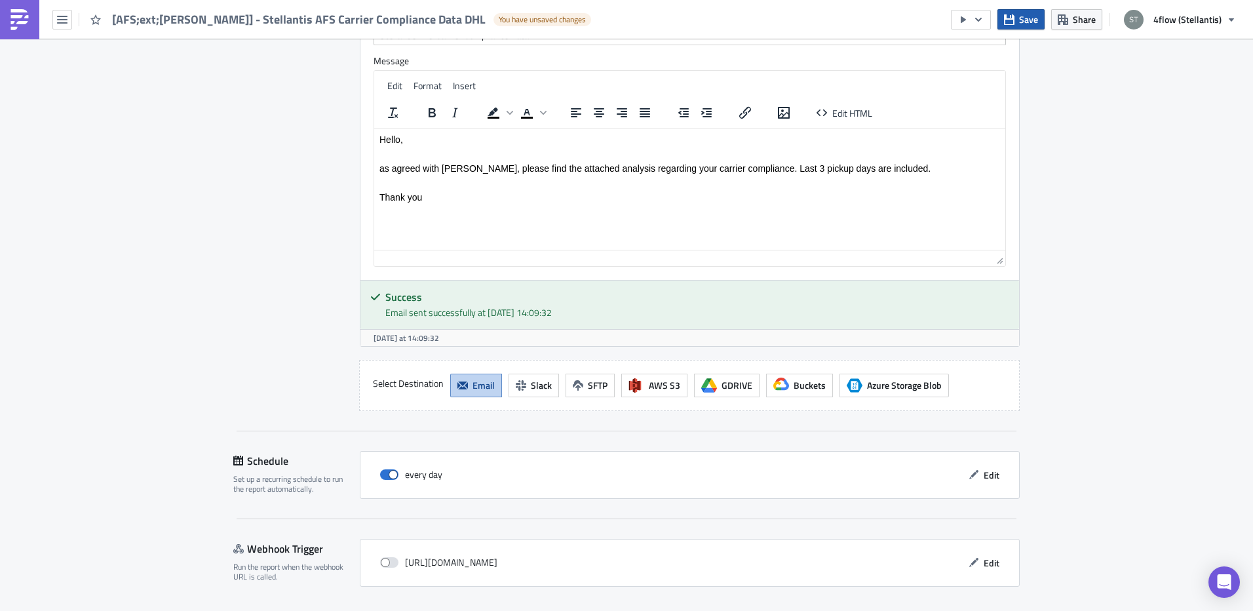
click at [1026, 20] on span "Save" at bounding box center [1028, 19] width 19 height 14
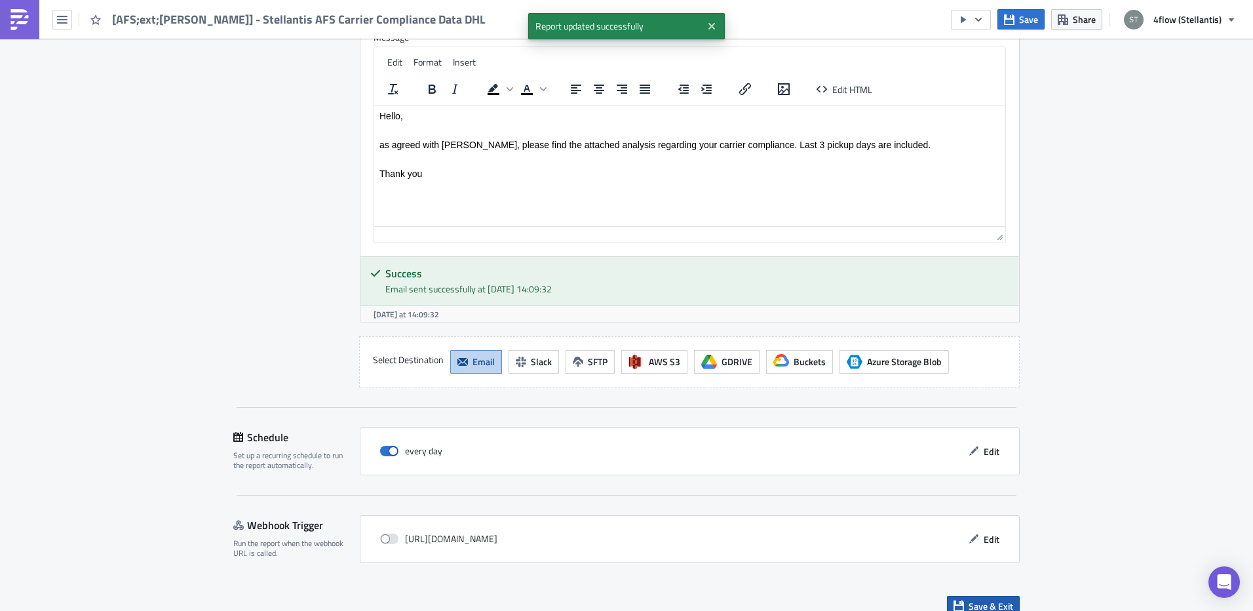
click at [1002, 599] on span "Save & Exit" at bounding box center [991, 606] width 45 height 14
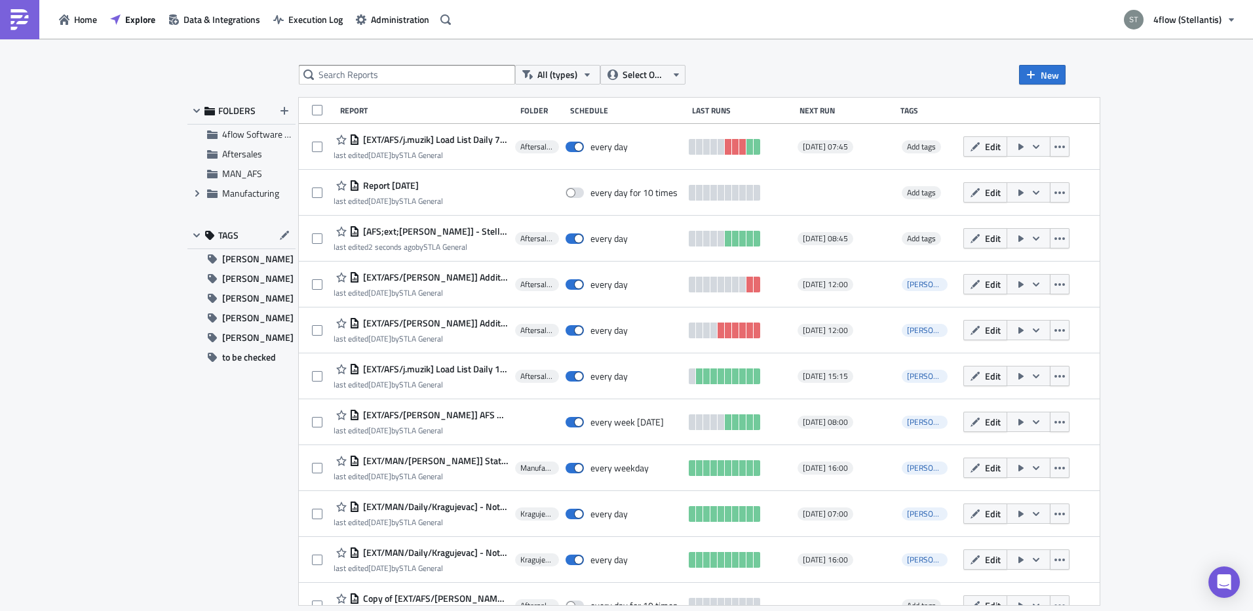
click at [135, 282] on div "All (types) Select Owner New FOLDERS 4flow Software KAM Aftersales MAN_AFS Expa…" at bounding box center [626, 326] width 1253 height 574
click at [237, 155] on span "Aftersales" at bounding box center [242, 154] width 40 height 14
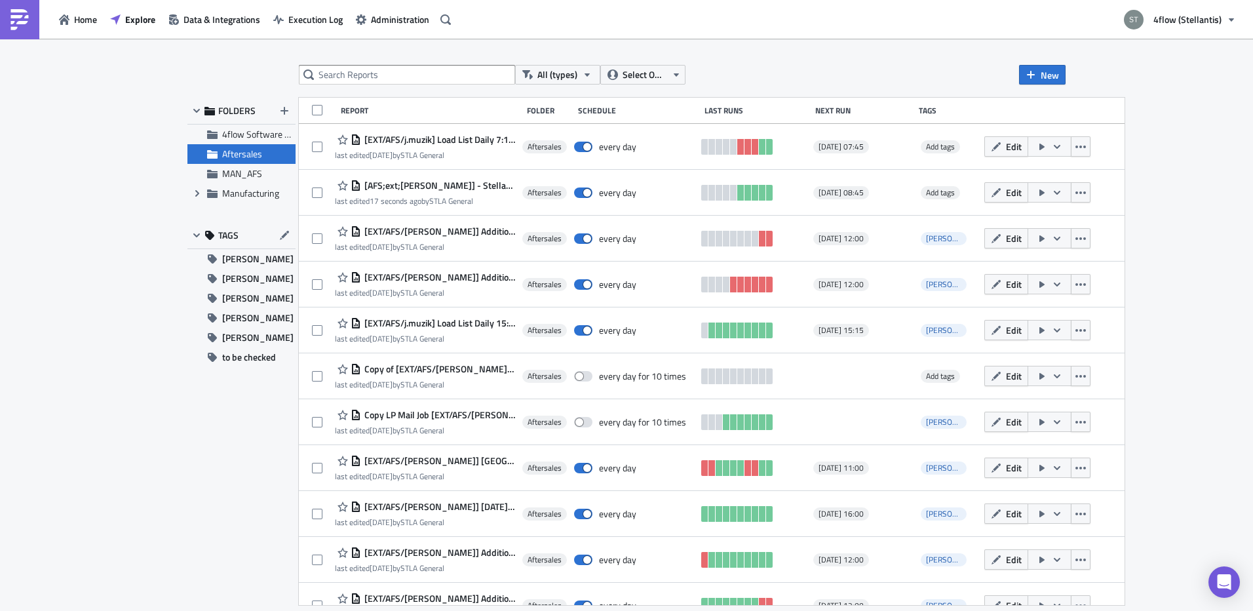
click at [92, 136] on div "All (types) Select Owner New FOLDERS 4flow Software KAM Aftersales MAN_AFS Expa…" at bounding box center [626, 326] width 1253 height 574
